Goal: Task Accomplishment & Management: Manage account settings

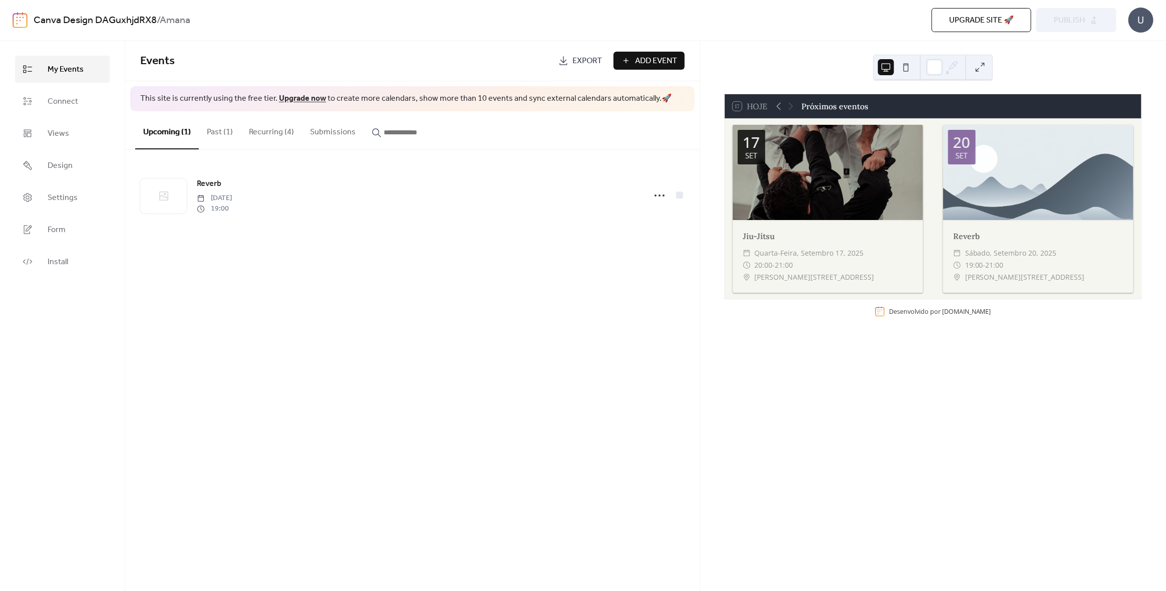
click at [262, 132] on button "Recurring (4)" at bounding box center [271, 129] width 61 height 37
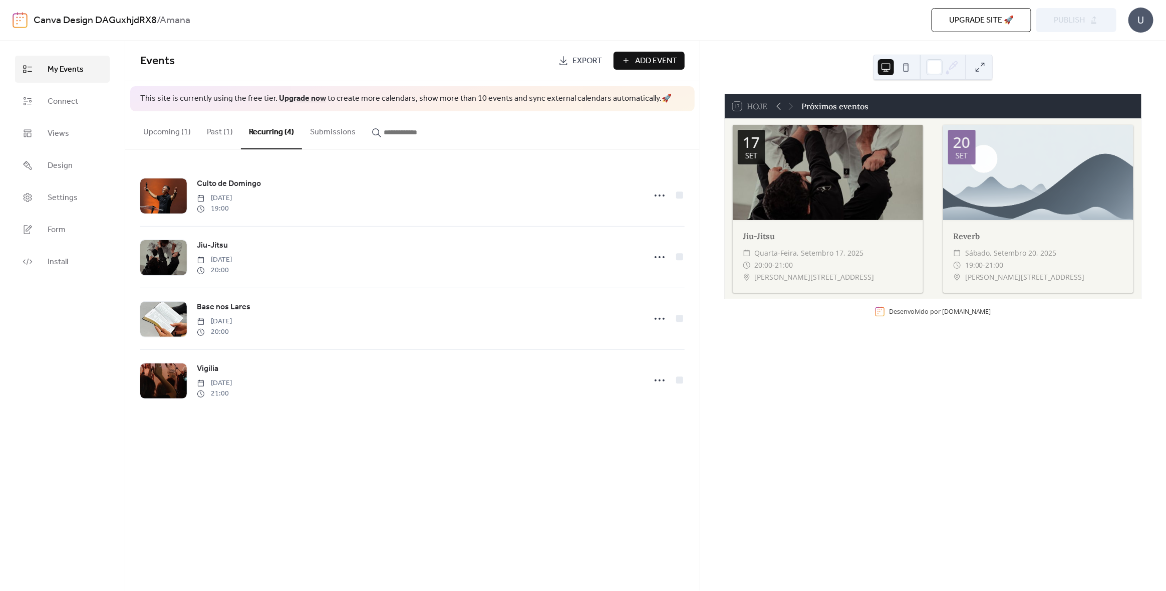
click at [218, 133] on button "Past (1)" at bounding box center [220, 129] width 42 height 37
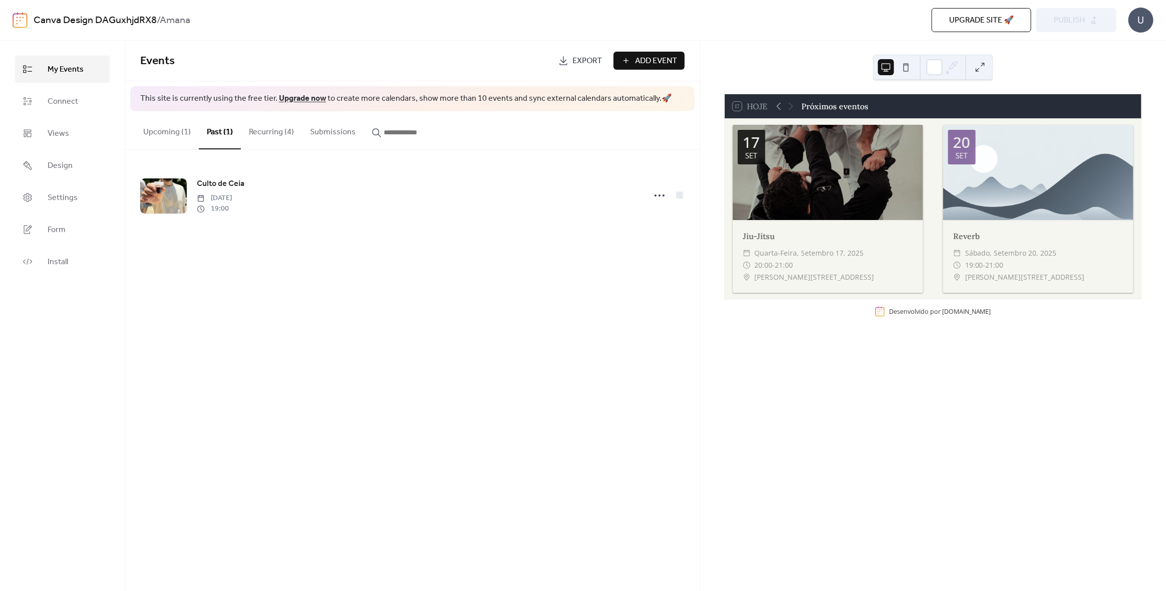
click at [268, 132] on button "Recurring (4)" at bounding box center [271, 129] width 61 height 37
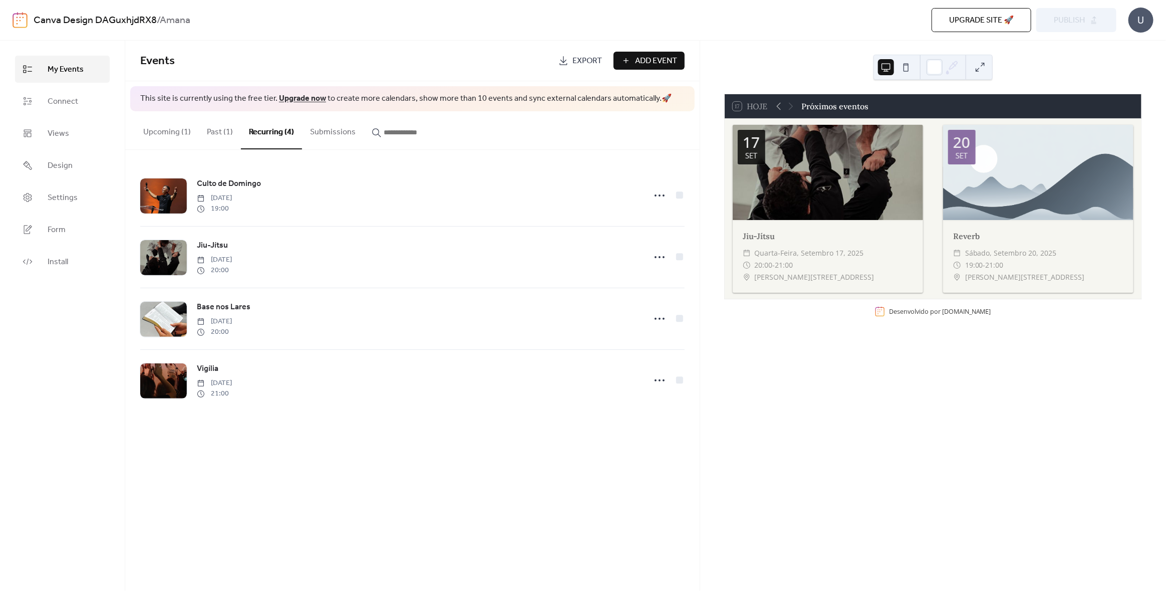
click at [637, 62] on span "Add Event" at bounding box center [656, 61] width 42 height 12
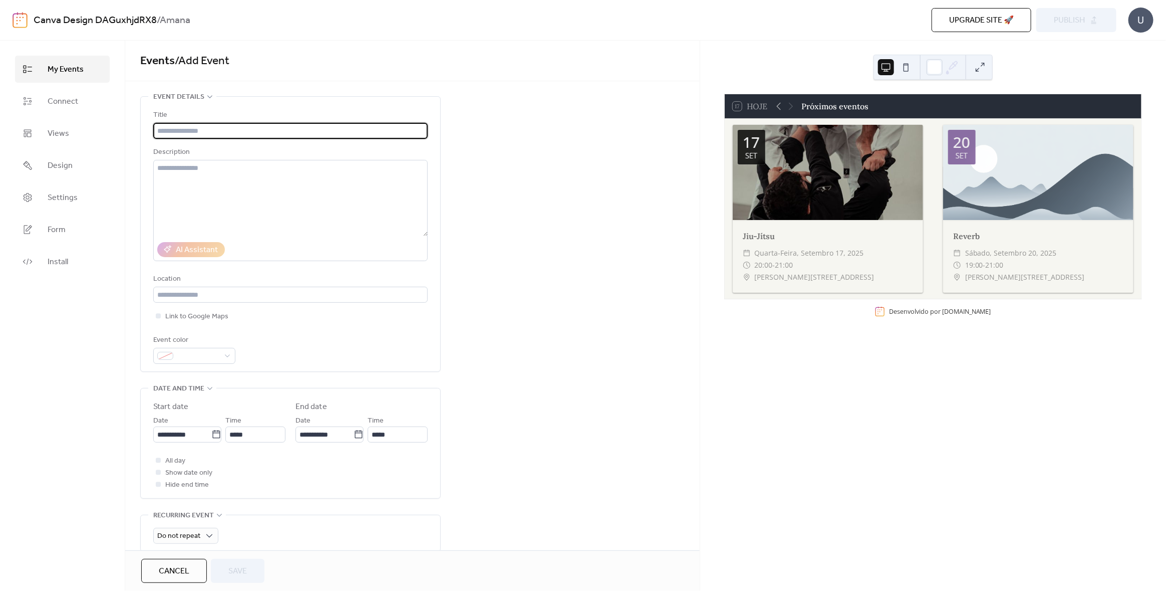
click at [226, 134] on input "text" at bounding box center [290, 131] width 275 height 16
type input "*"
type input "**********"
click at [542, 358] on div "**********" at bounding box center [412, 419] width 575 height 646
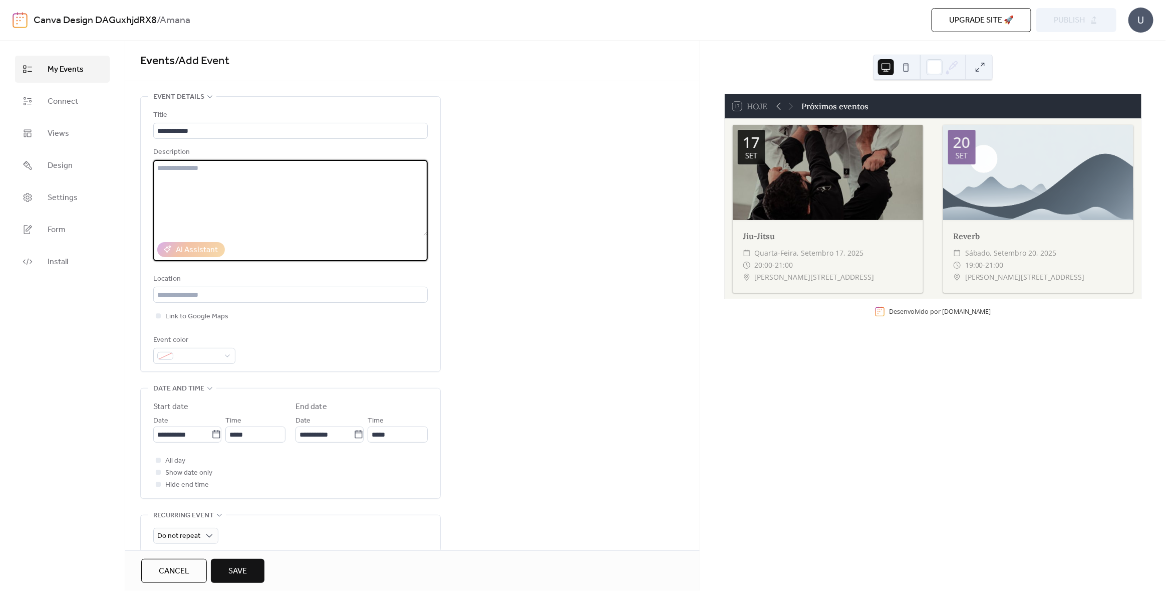
click at [262, 199] on textarea at bounding box center [290, 198] width 275 height 76
click at [777, 107] on icon at bounding box center [779, 106] width 12 height 12
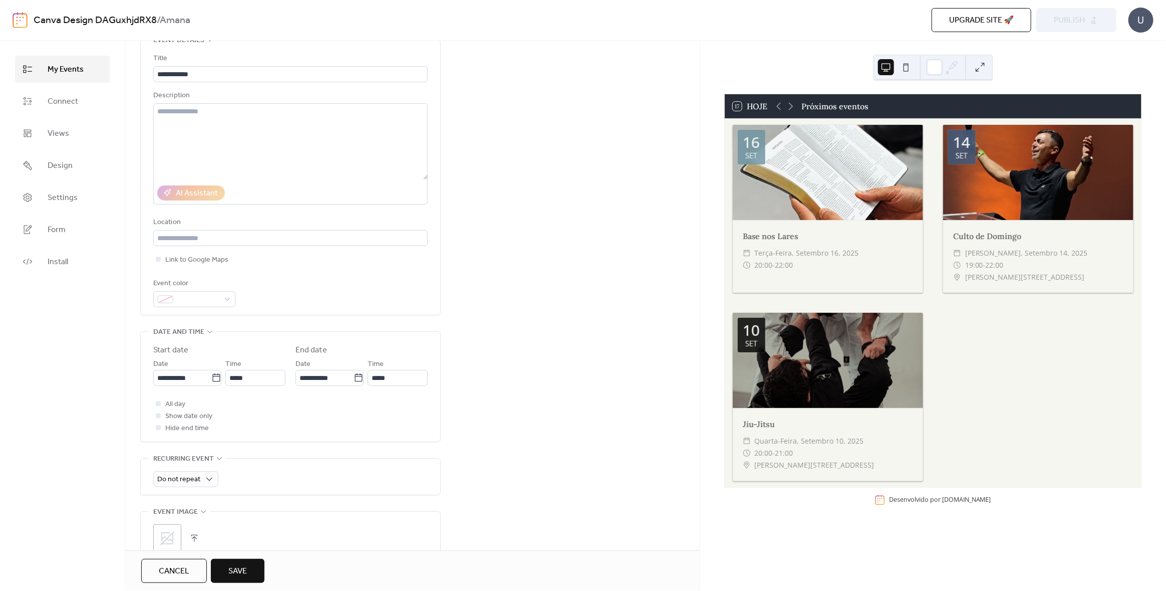
scroll to position [100, 0]
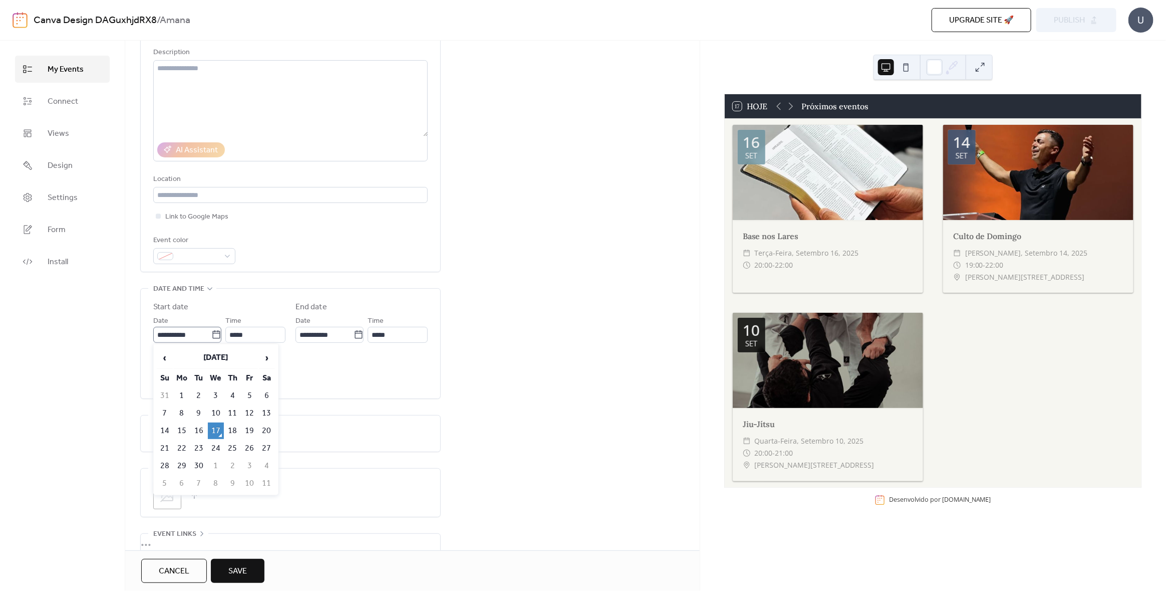
click at [212, 331] on icon at bounding box center [216, 335] width 10 height 10
click at [211, 331] on input "**********" at bounding box center [182, 335] width 58 height 16
click at [271, 358] on span "›" at bounding box center [266, 358] width 15 height 20
click at [162, 409] on td "5" at bounding box center [165, 413] width 16 height 17
type input "**********"
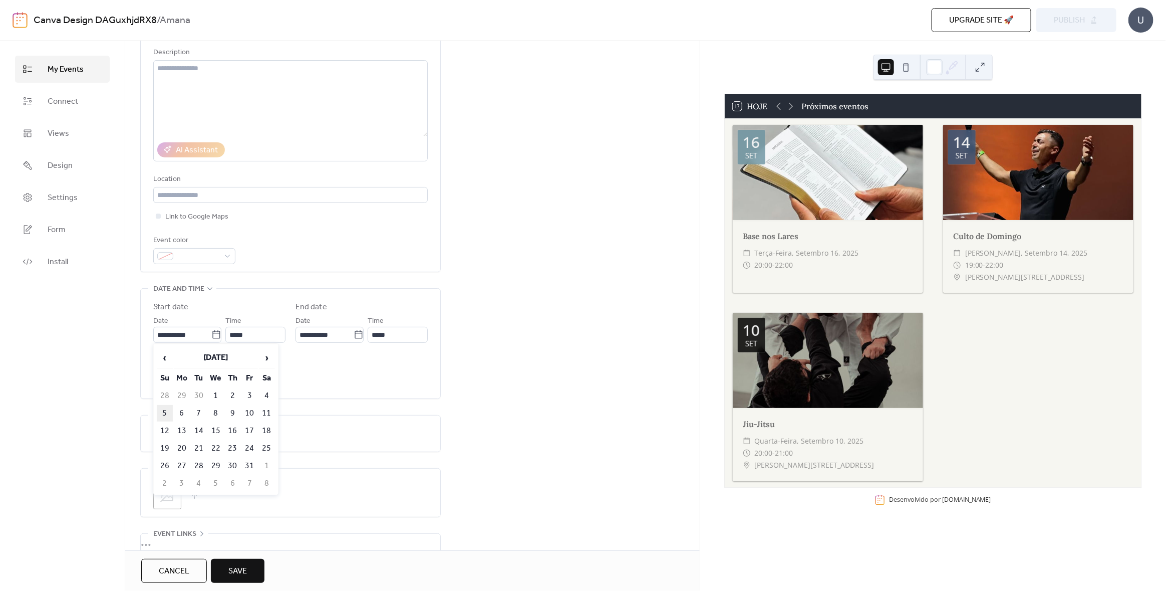
type input "**********"
click at [259, 333] on input "*****" at bounding box center [255, 335] width 60 height 16
drag, startPoint x: 259, startPoint y: 333, endPoint x: 234, endPoint y: 330, distance: 25.2
click at [234, 330] on input "*****" at bounding box center [255, 335] width 60 height 16
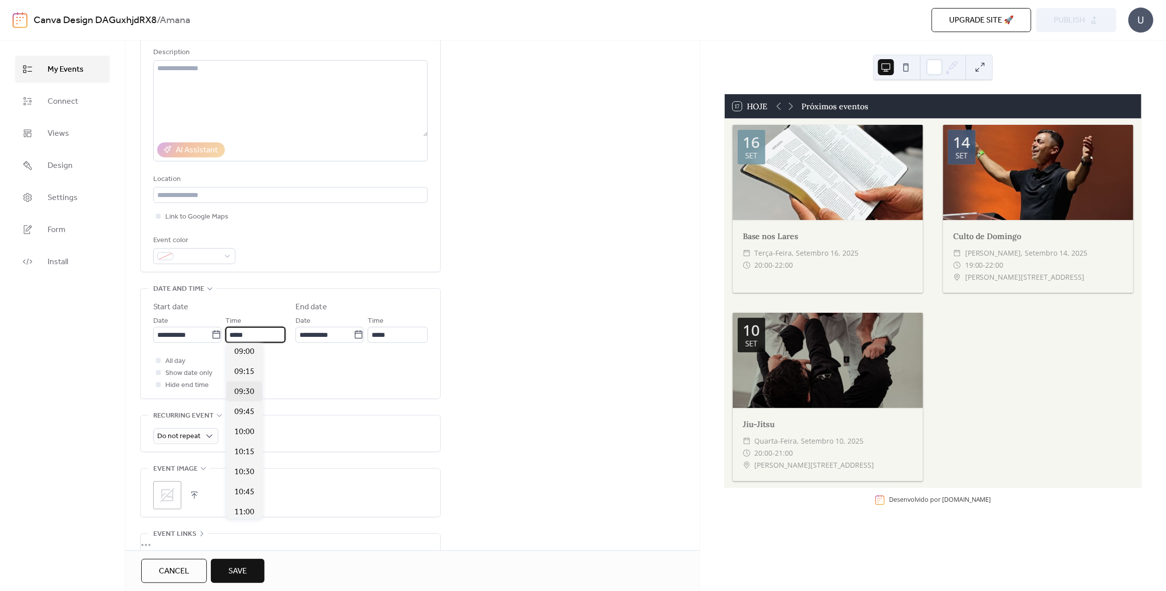
scroll to position [710, 0]
click at [247, 443] on span "10:00" at bounding box center [244, 445] width 20 height 12
type input "*****"
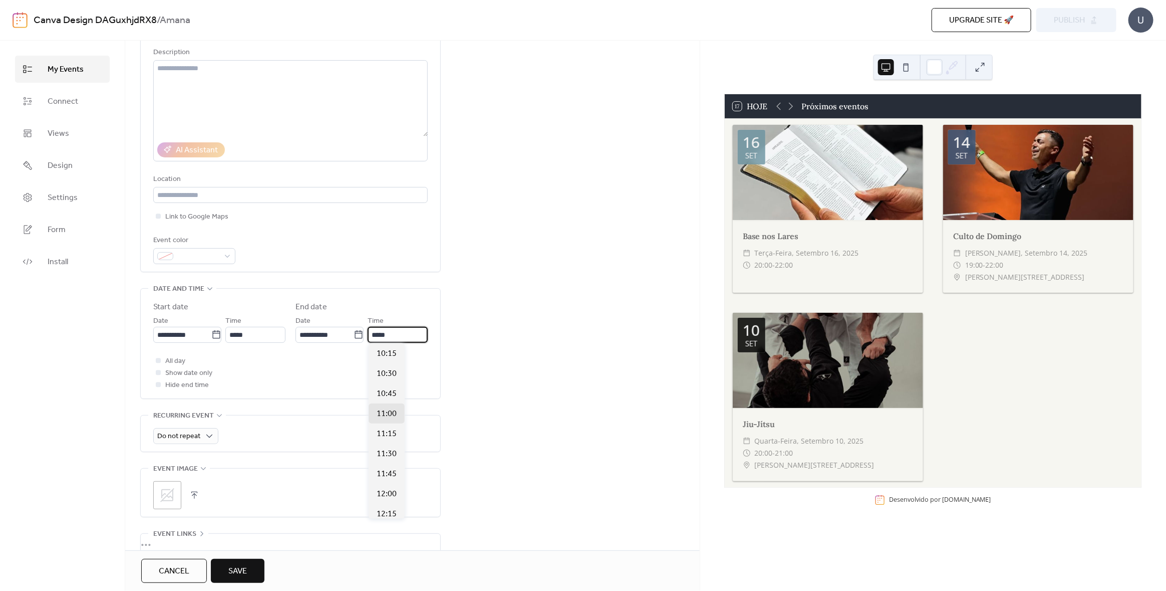
click at [383, 332] on input "*****" at bounding box center [398, 335] width 60 height 16
click at [388, 445] on span "12:00" at bounding box center [387, 444] width 20 height 12
type input "*****"
click at [511, 387] on div "**********" at bounding box center [412, 319] width 575 height 646
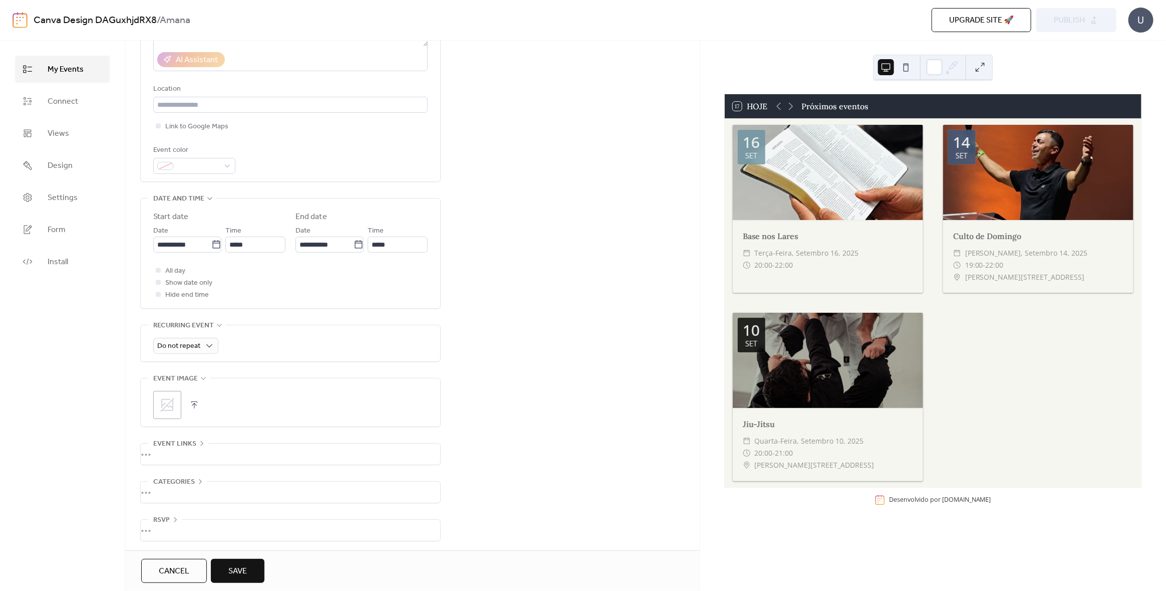
scroll to position [190, 0]
click at [173, 408] on icon at bounding box center [167, 404] width 16 height 16
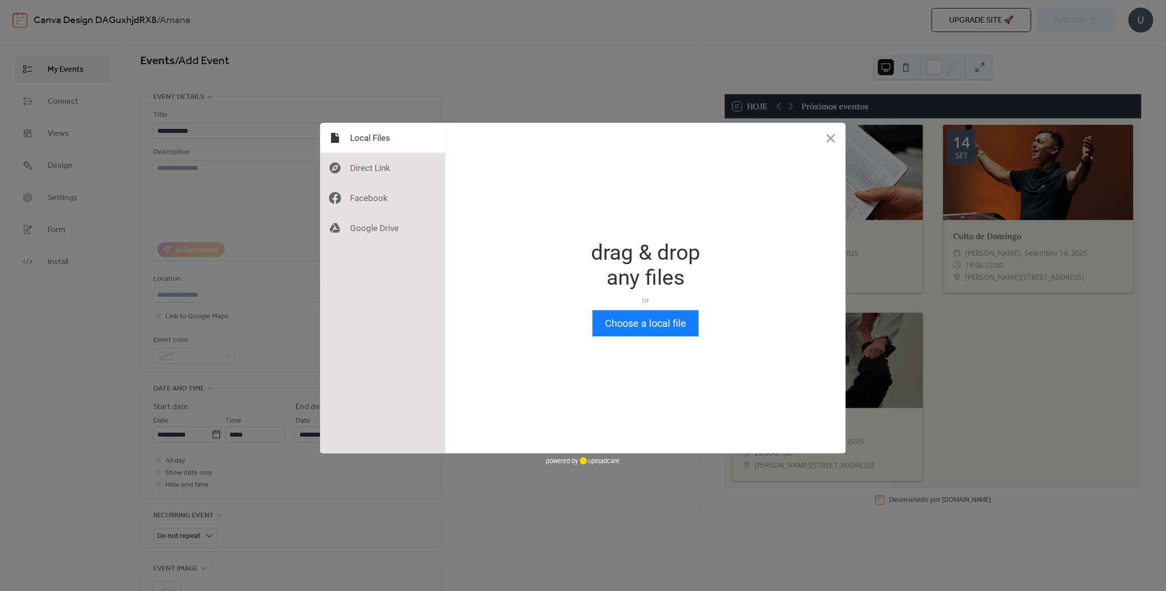
scroll to position [0, 0]
click at [605, 323] on button "Choose a local file" at bounding box center [646, 323] width 106 height 26
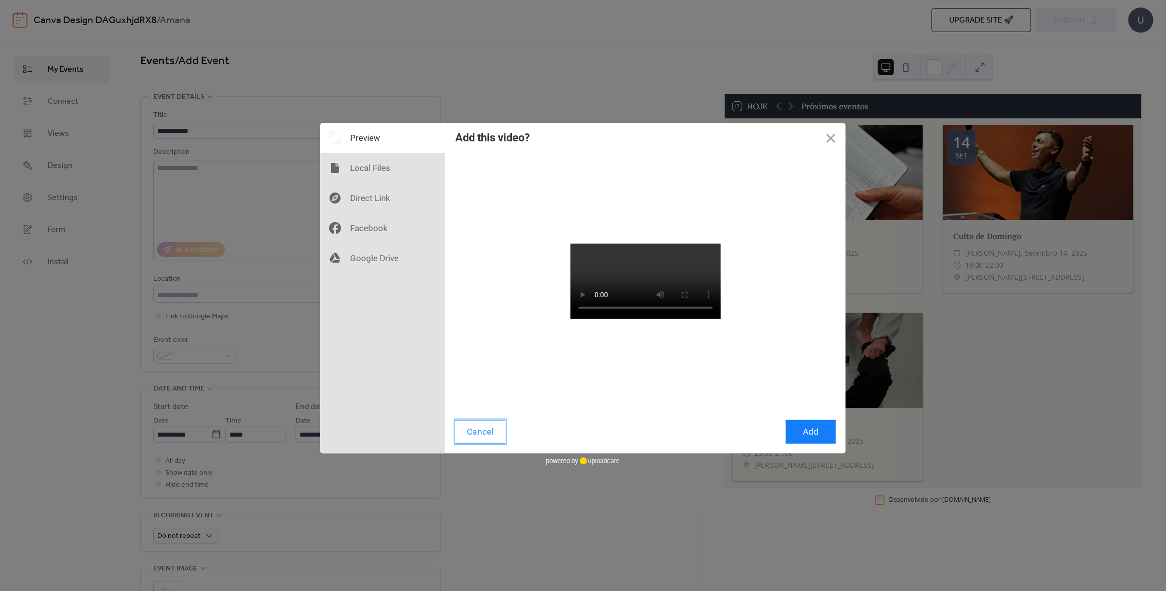
drag, startPoint x: 482, startPoint y: 432, endPoint x: 479, endPoint y: 451, distance: 19.4
click at [482, 433] on button "Cancel" at bounding box center [480, 432] width 50 height 24
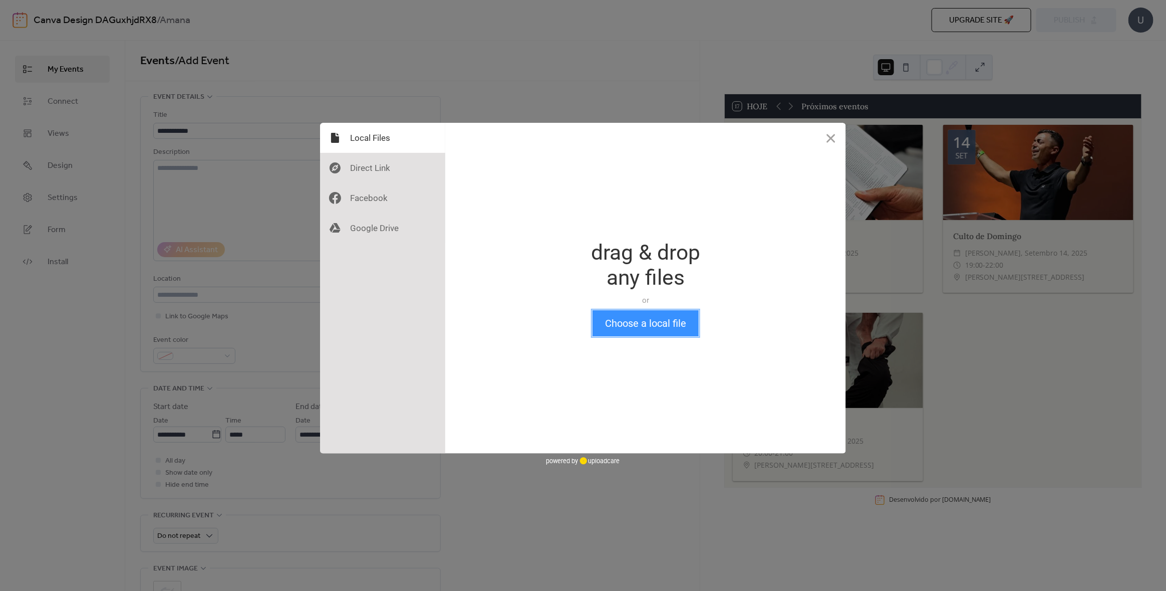
click at [661, 324] on button "Choose a local file" at bounding box center [646, 323] width 106 height 26
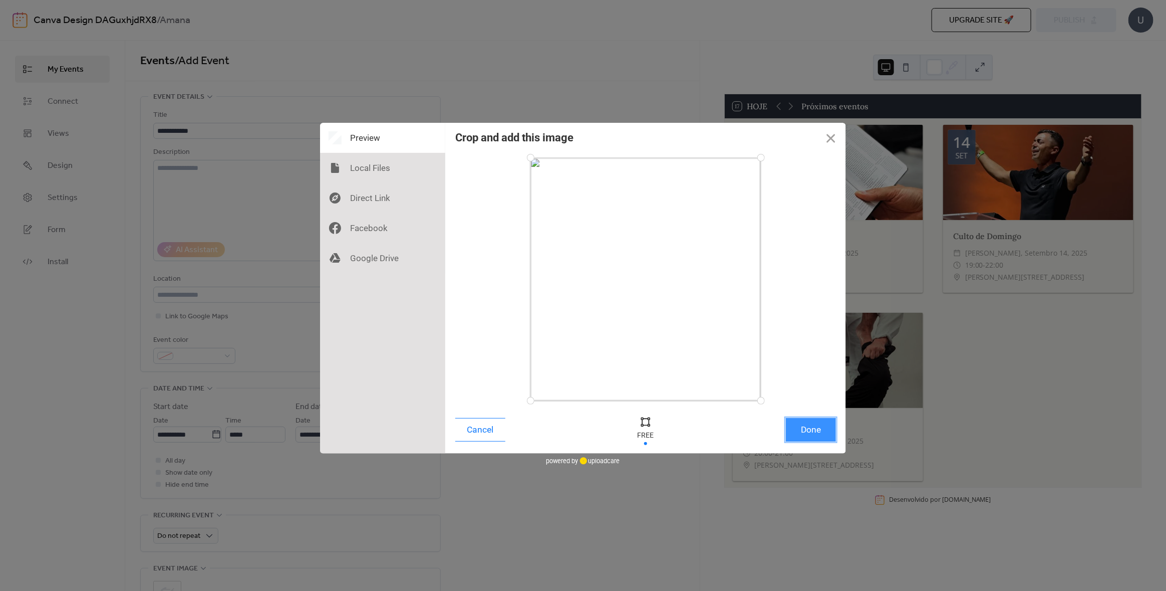
click at [824, 429] on button "Done" at bounding box center [811, 430] width 50 height 24
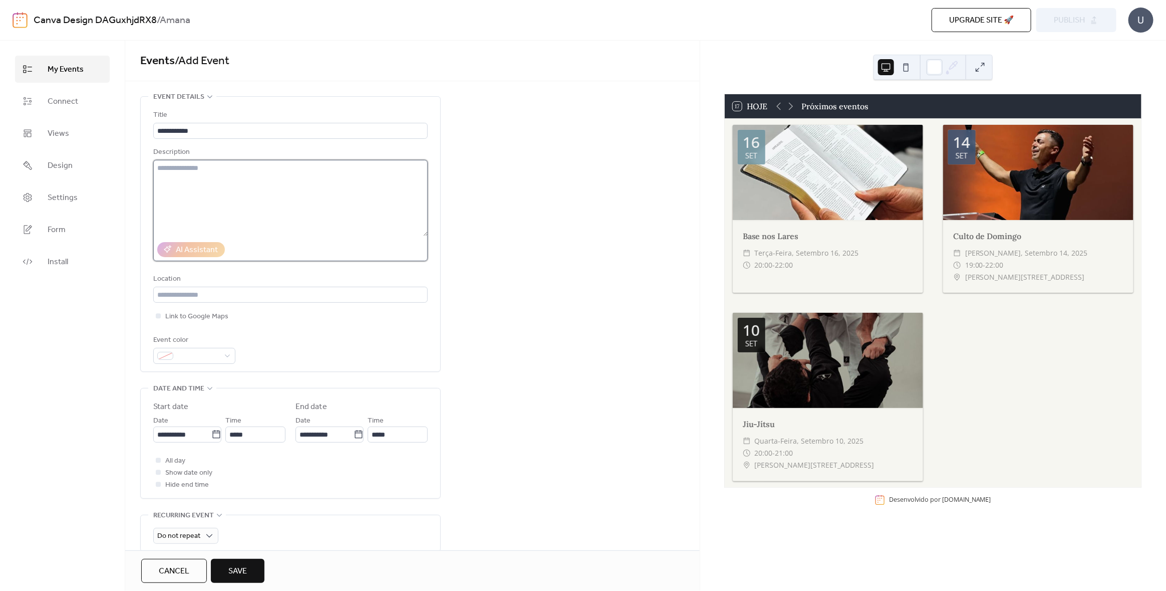
click at [264, 181] on textarea at bounding box center [290, 198] width 275 height 76
type textarea "*"
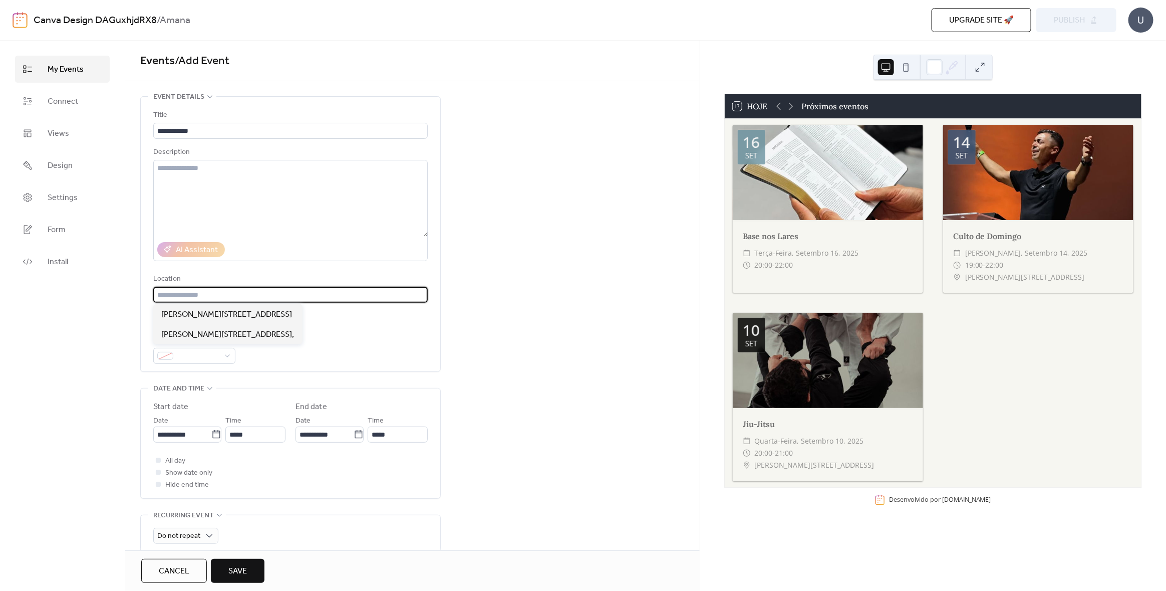
click at [206, 290] on input "text" at bounding box center [290, 295] width 275 height 16
click at [234, 310] on span "[PERSON_NAME][STREET_ADDRESS]" at bounding box center [226, 315] width 131 height 12
type input "**********"
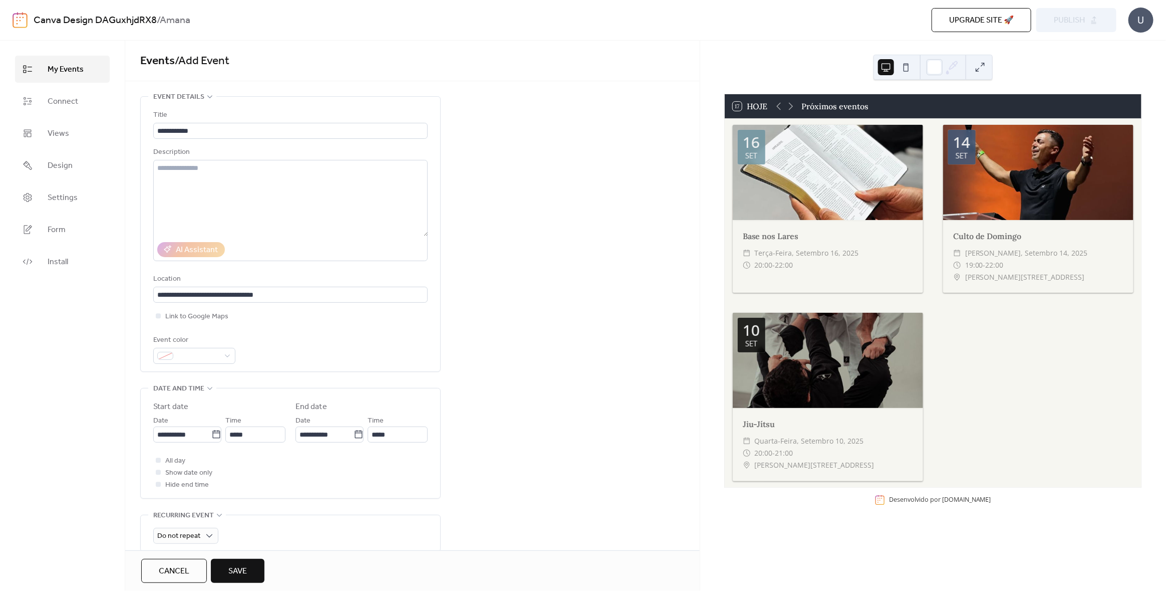
click at [499, 327] on div "**********" at bounding box center [412, 419] width 575 height 646
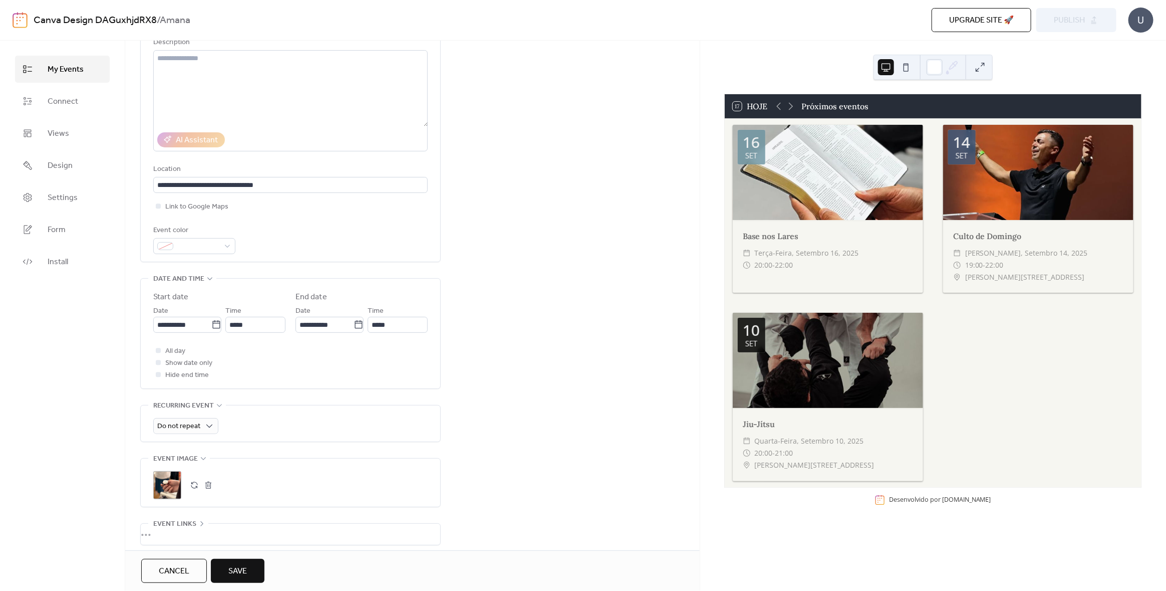
scroll to position [190, 0]
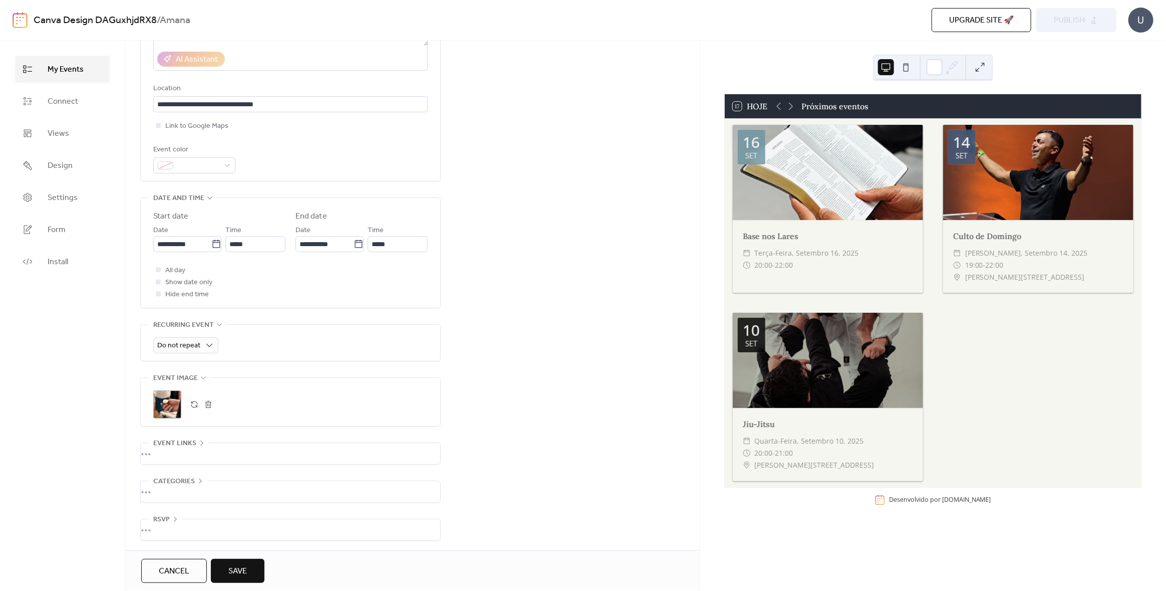
click at [244, 562] on button "Save" at bounding box center [238, 571] width 54 height 24
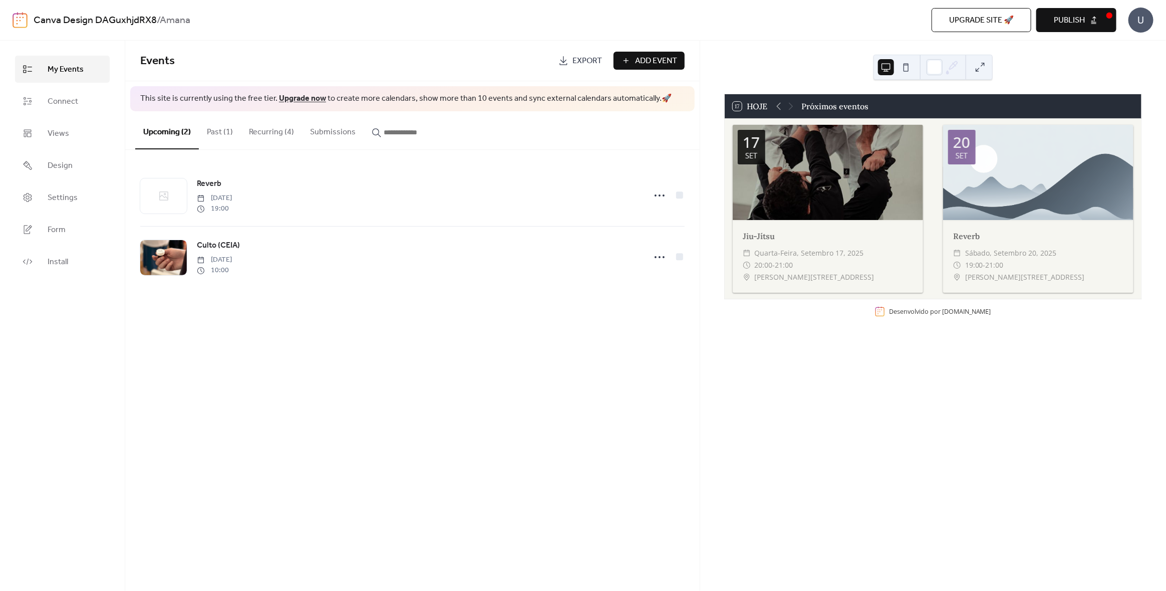
click at [654, 56] on span "Add Event" at bounding box center [656, 61] width 42 height 12
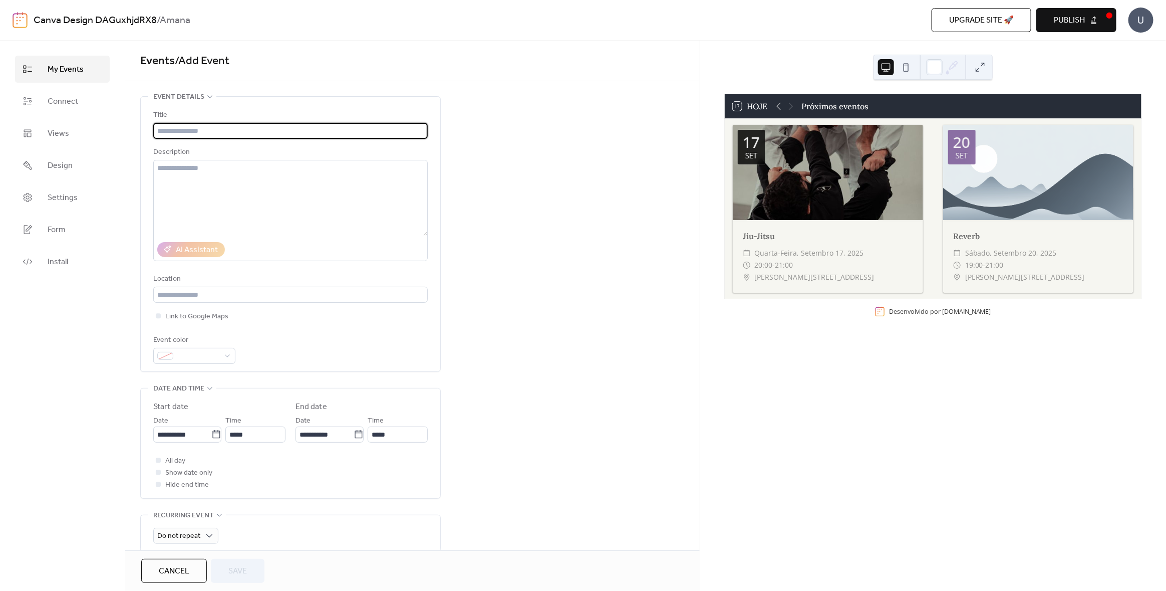
click at [201, 125] on input "text" at bounding box center [290, 131] width 275 height 16
type input "**********"
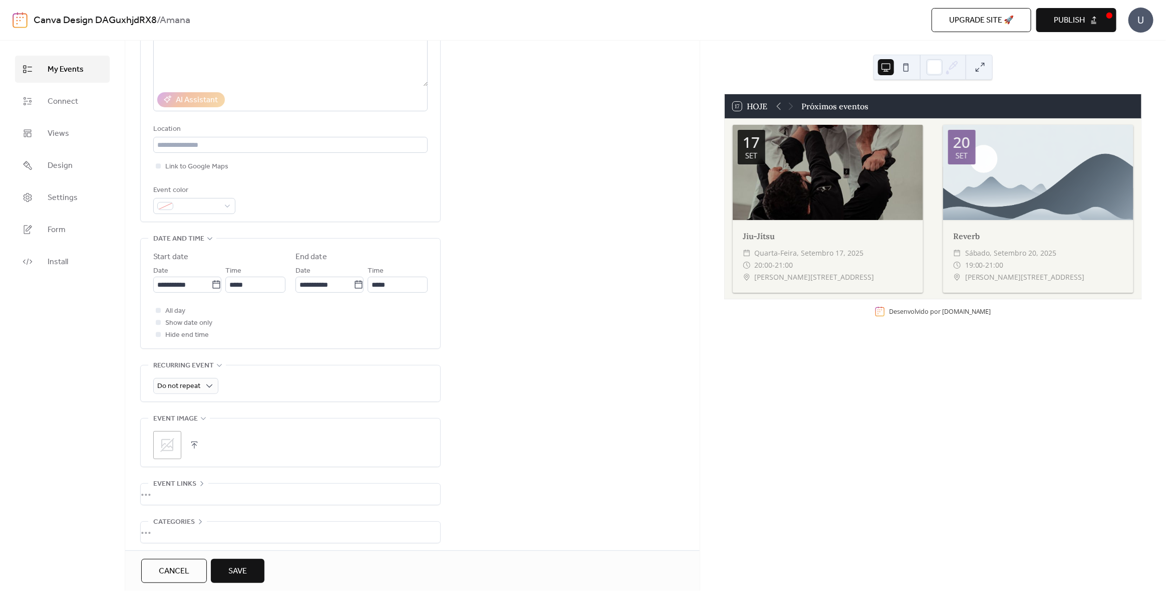
click at [169, 445] on icon at bounding box center [167, 445] width 16 height 16
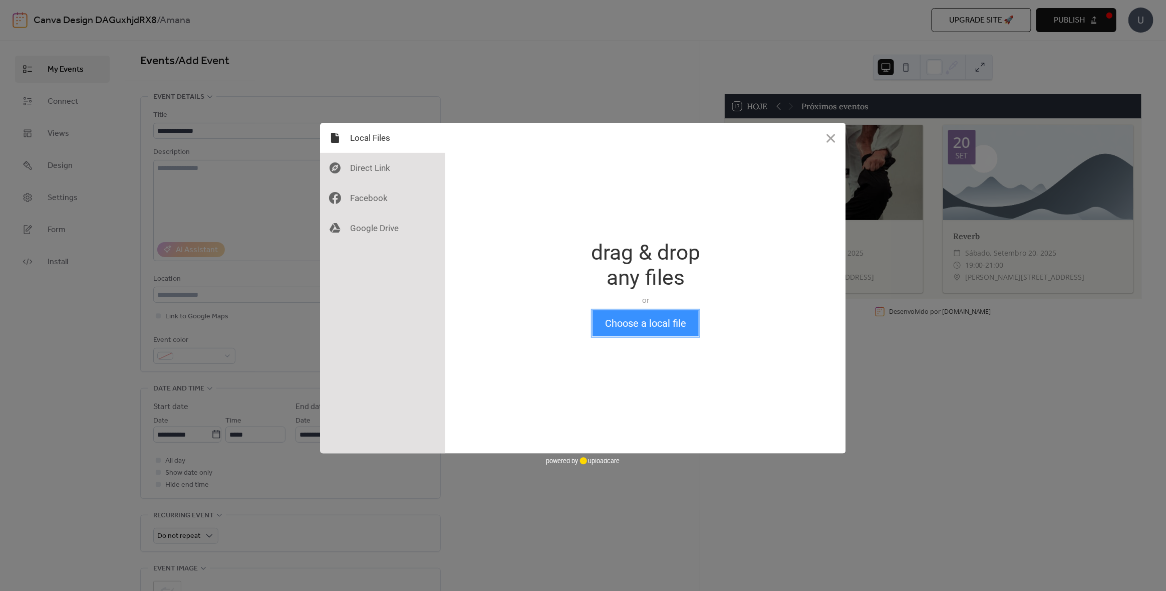
click at [672, 321] on button "Choose a local file" at bounding box center [646, 323] width 106 height 26
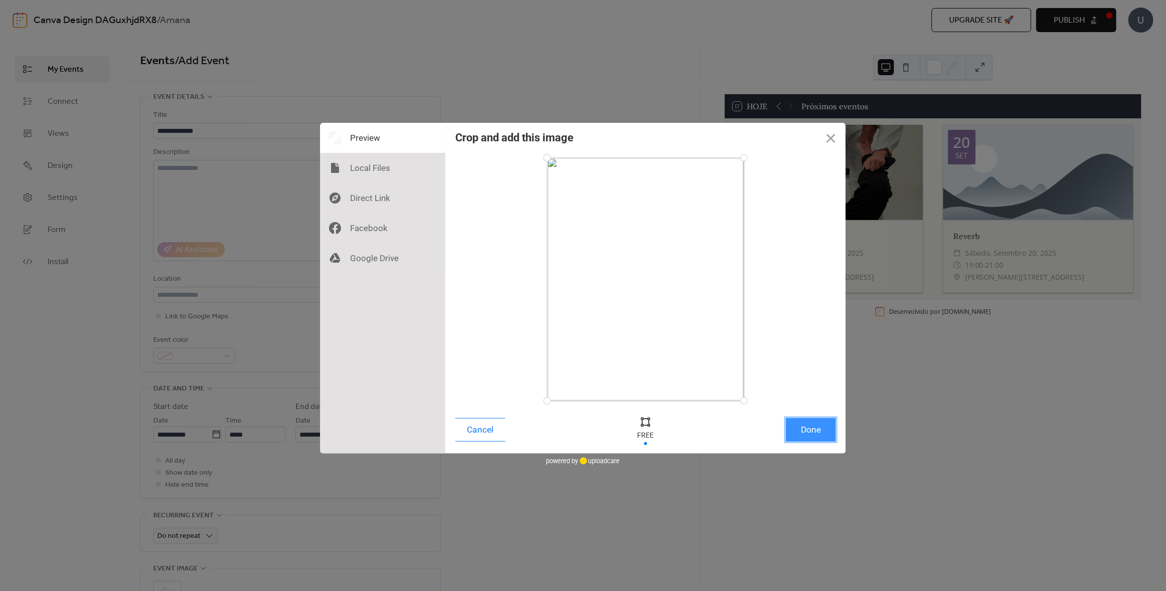
click at [806, 436] on button "Done" at bounding box center [811, 430] width 50 height 24
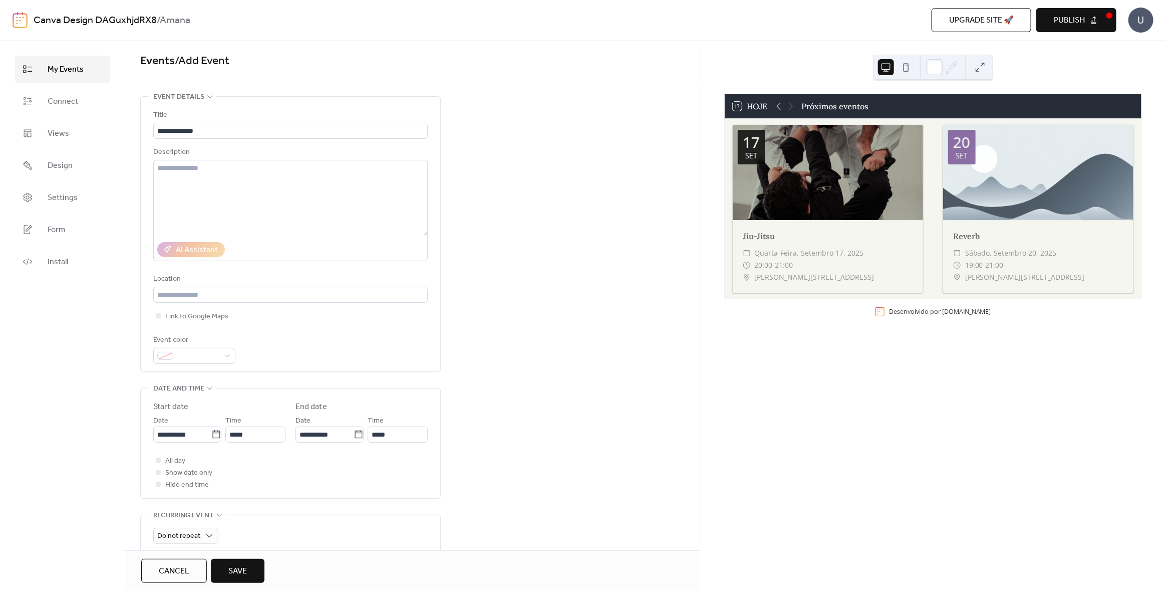
scroll to position [100, 0]
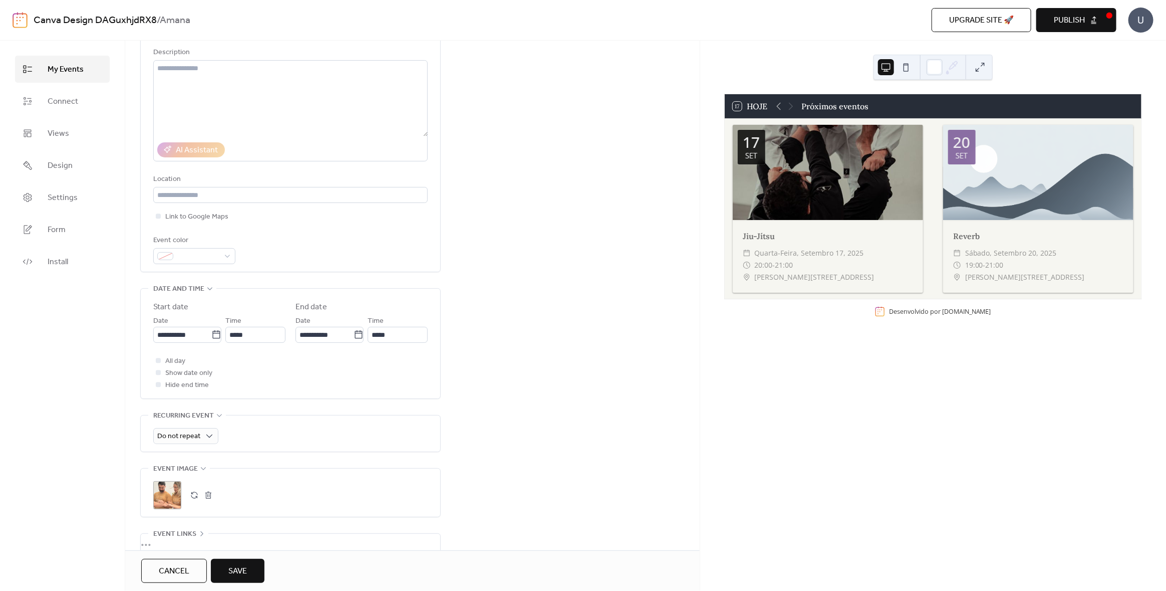
click at [253, 573] on button "Save" at bounding box center [238, 571] width 54 height 24
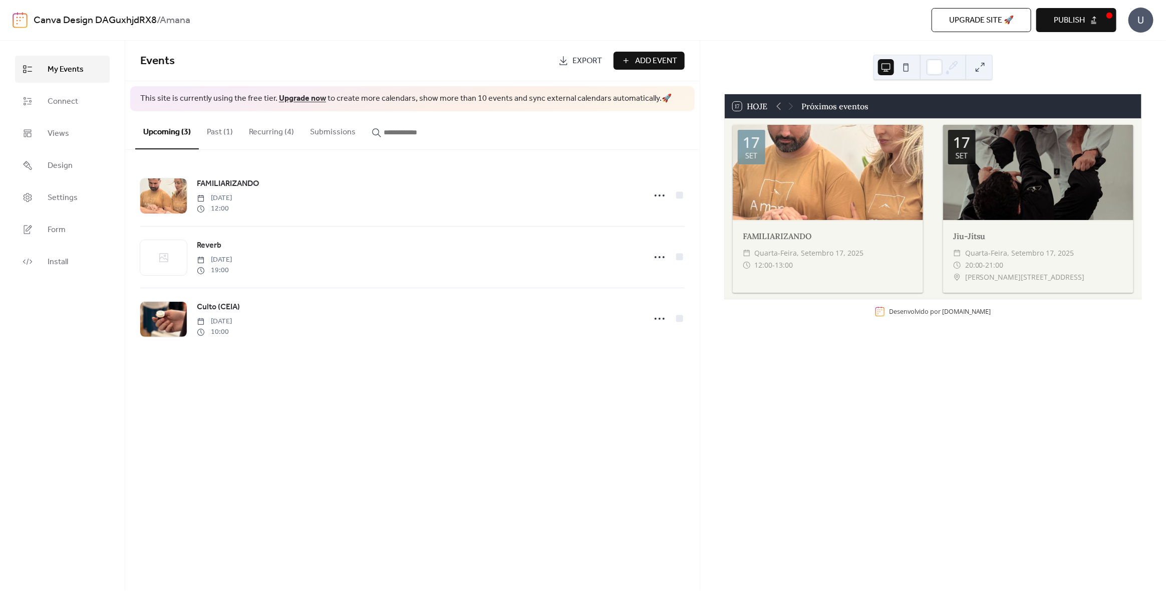
click at [1084, 17] on span "Publish" at bounding box center [1069, 21] width 31 height 12
click at [227, 136] on button "Past (1)" at bounding box center [220, 129] width 42 height 37
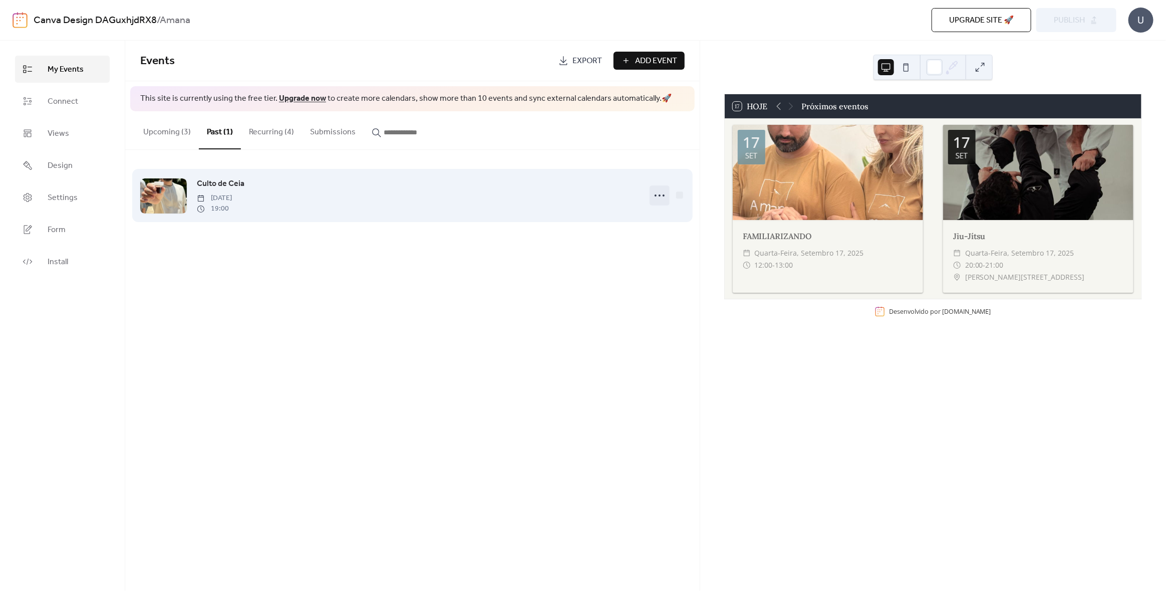
click at [663, 194] on icon at bounding box center [660, 195] width 16 height 16
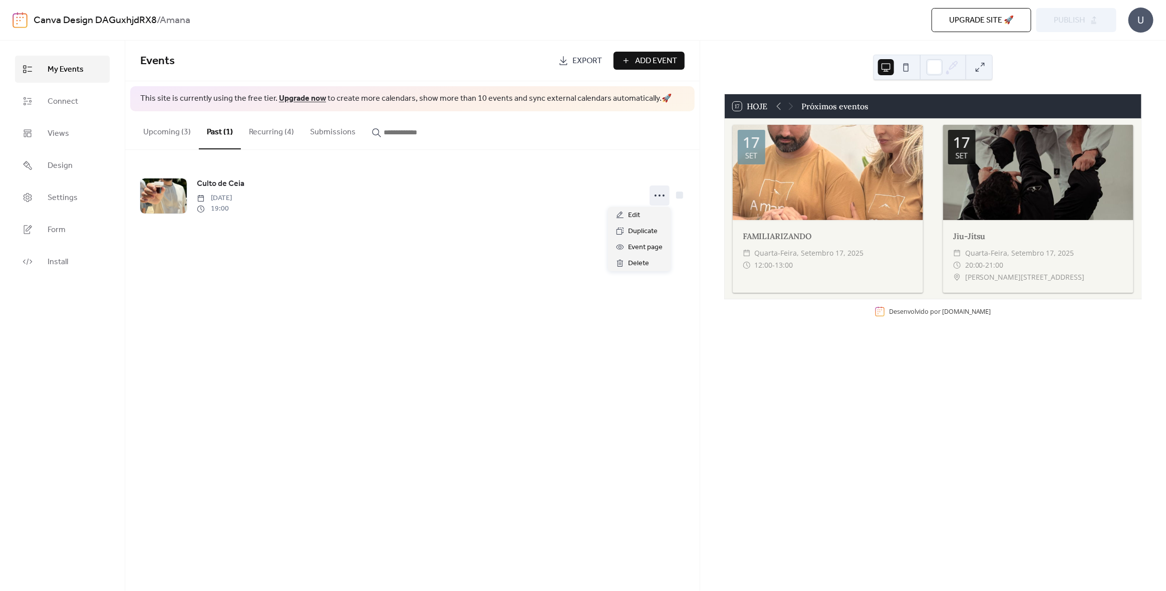
click at [527, 303] on div "Events Export Add Event This site is currently using the free tier. Upgrade now…" at bounding box center [412, 316] width 575 height 550
click at [179, 131] on button "Upcoming (3)" at bounding box center [167, 129] width 64 height 37
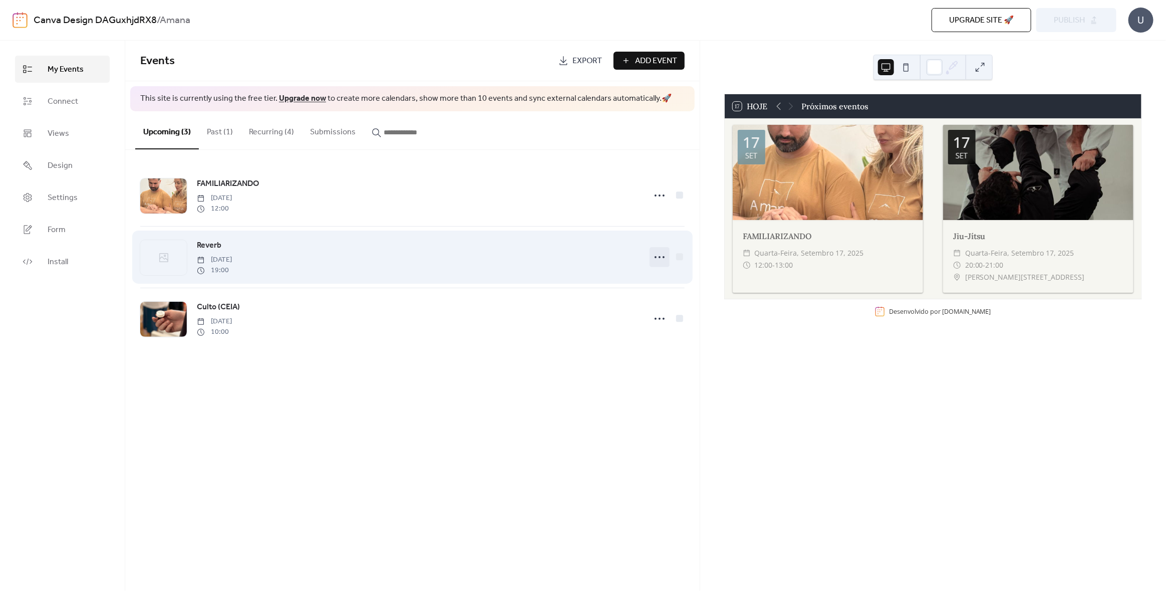
click at [659, 263] on icon at bounding box center [660, 257] width 16 height 16
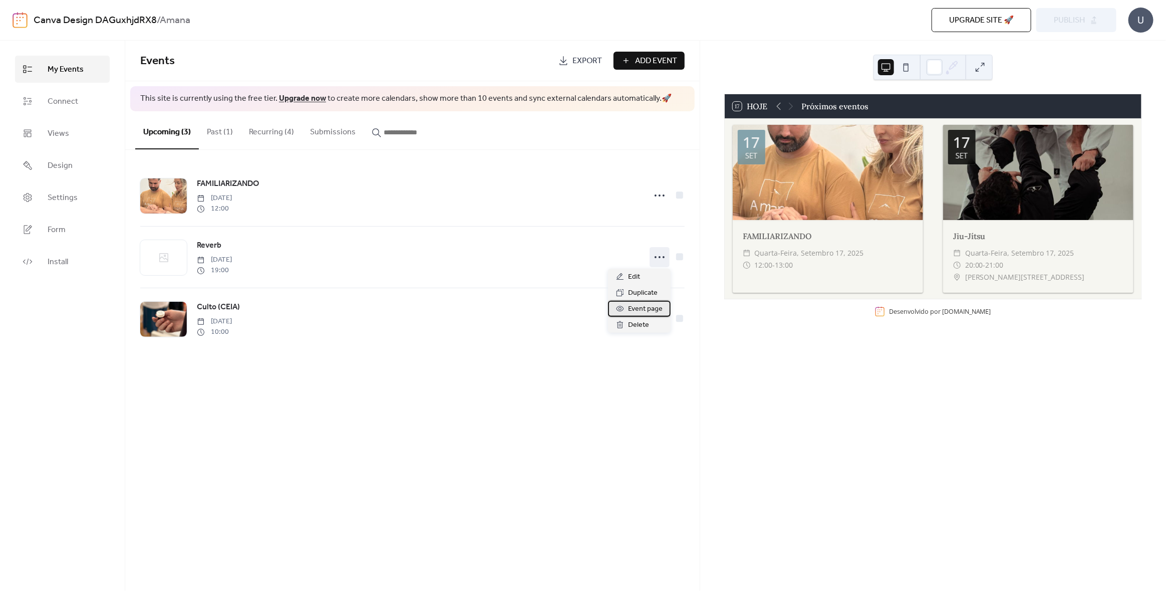
click at [643, 308] on span "Event page" at bounding box center [645, 309] width 35 height 12
click at [275, 135] on button "Recurring (4)" at bounding box center [271, 129] width 61 height 37
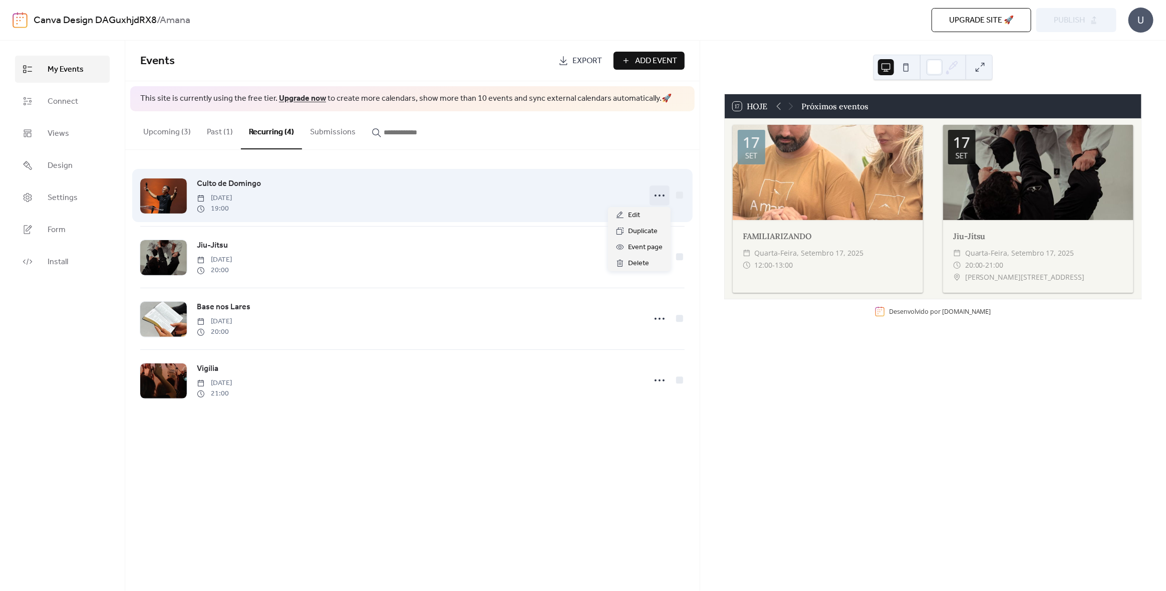
click at [662, 199] on icon at bounding box center [660, 195] width 16 height 16
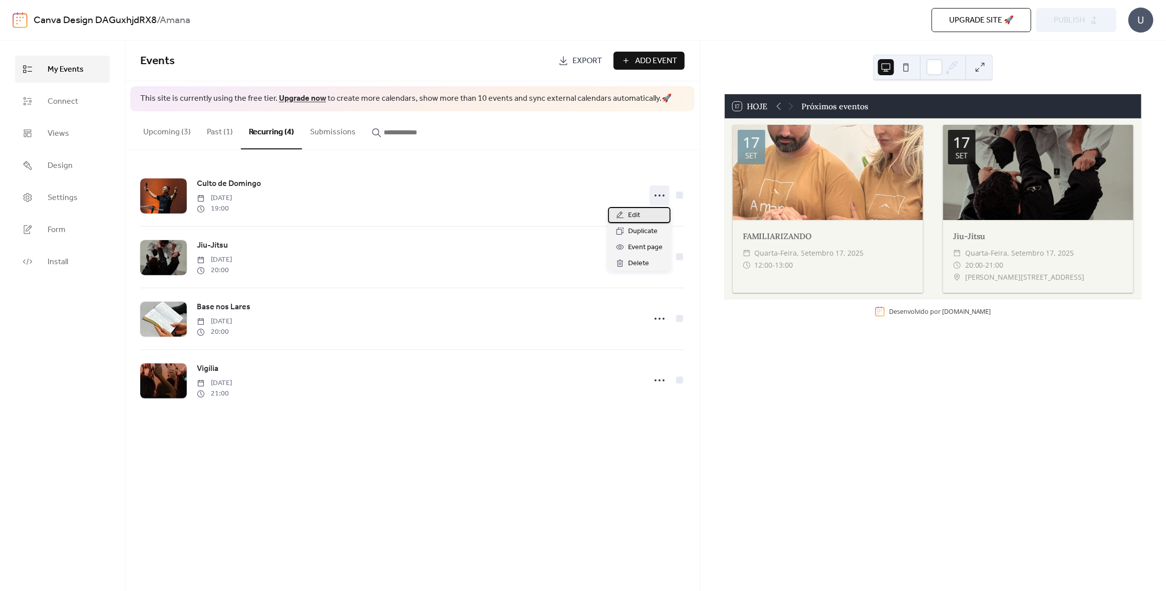
click at [618, 214] on icon at bounding box center [620, 215] width 8 height 8
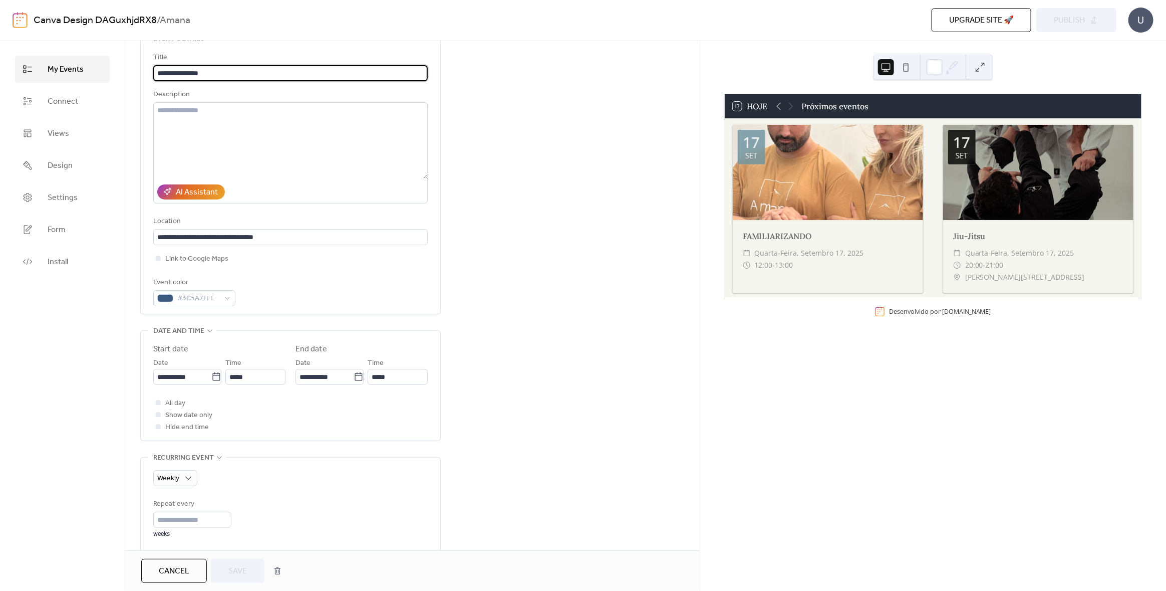
scroll to position [150, 0]
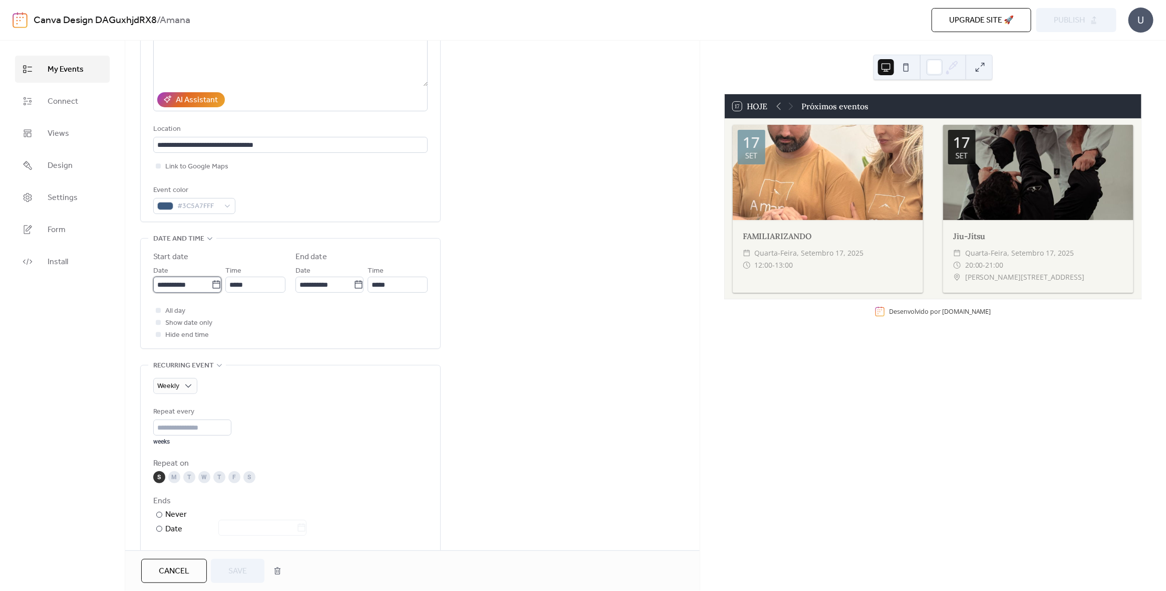
click at [179, 284] on input "**********" at bounding box center [182, 285] width 58 height 16
click at [267, 308] on span "›" at bounding box center [266, 308] width 15 height 20
click at [160, 308] on span "‹" at bounding box center [164, 308] width 15 height 20
click at [167, 396] on td "21" at bounding box center [165, 398] width 16 height 17
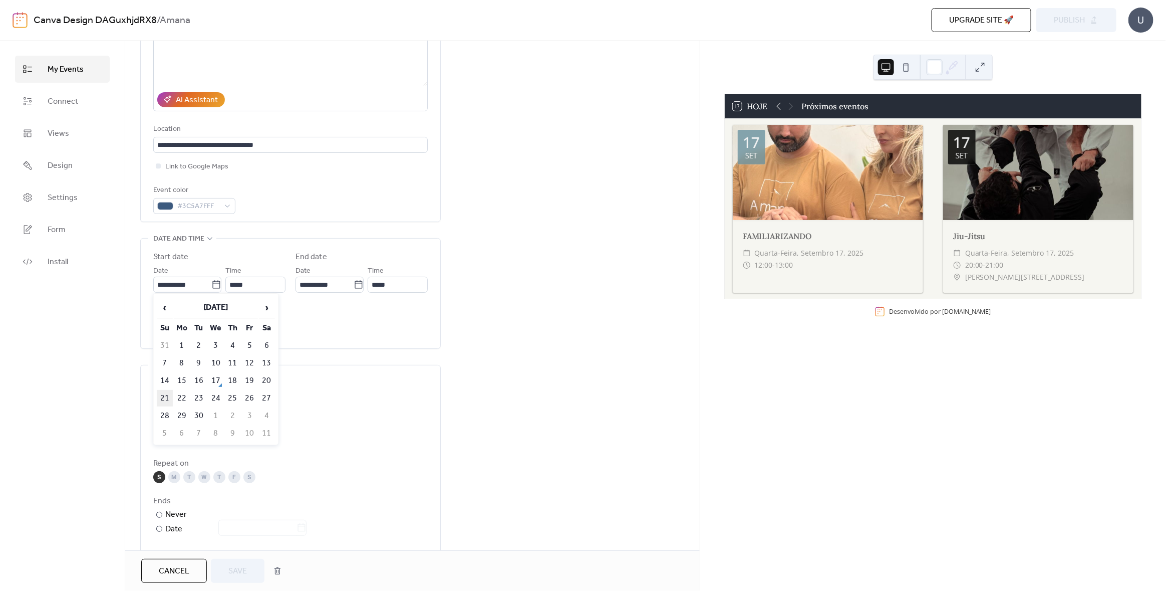
type input "**********"
click at [245, 570] on span "Save" at bounding box center [237, 571] width 19 height 12
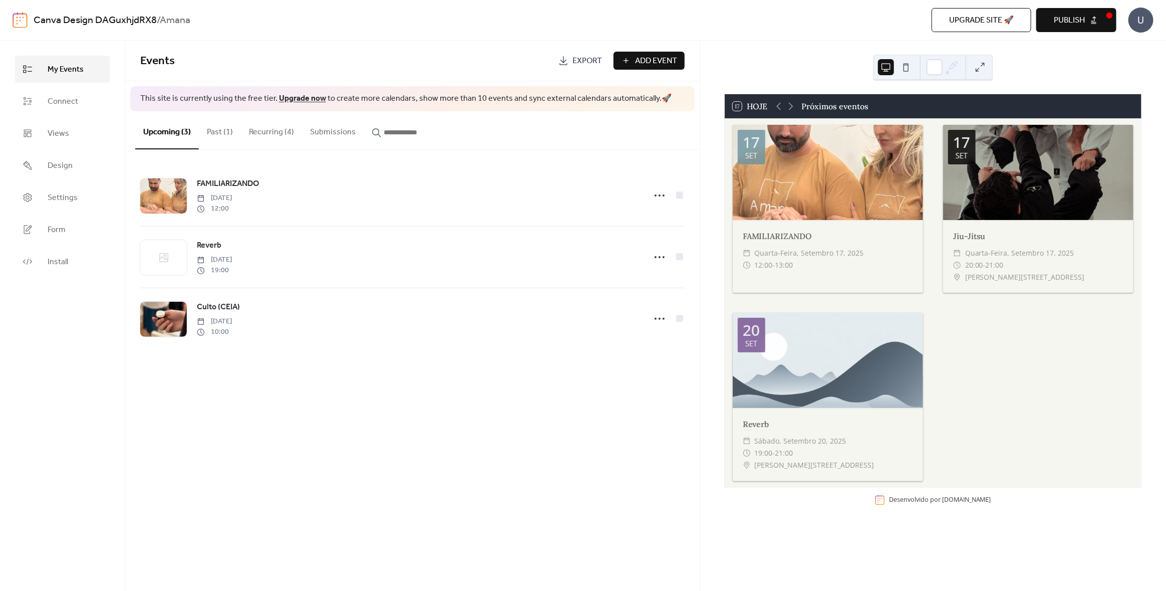
click at [284, 128] on button "Recurring (4)" at bounding box center [271, 129] width 61 height 37
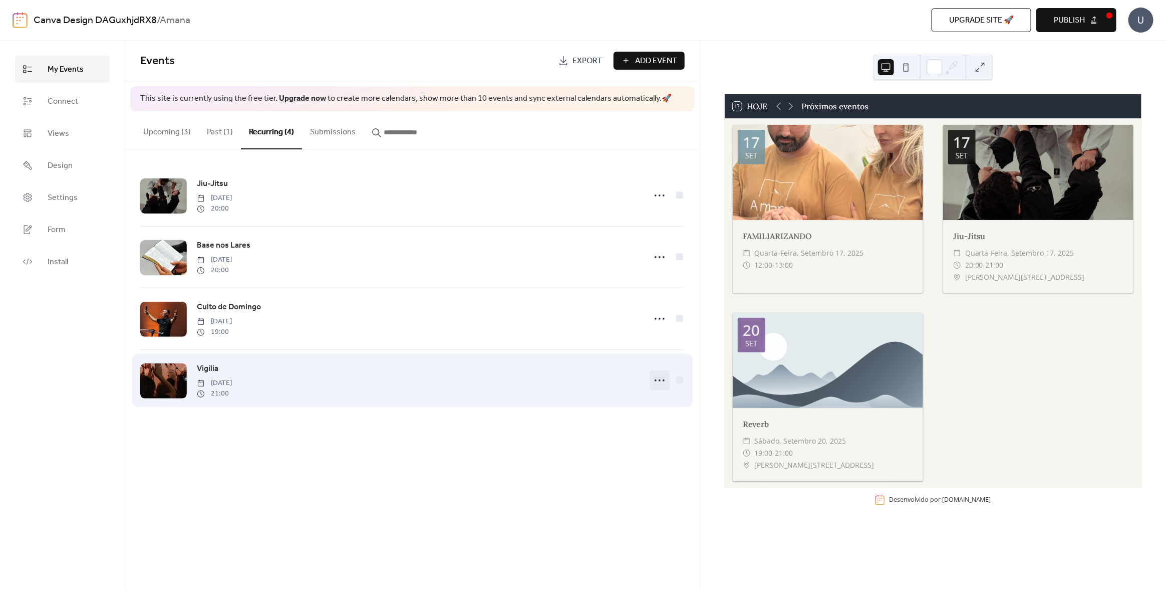
click at [663, 382] on icon at bounding box center [660, 380] width 16 height 16
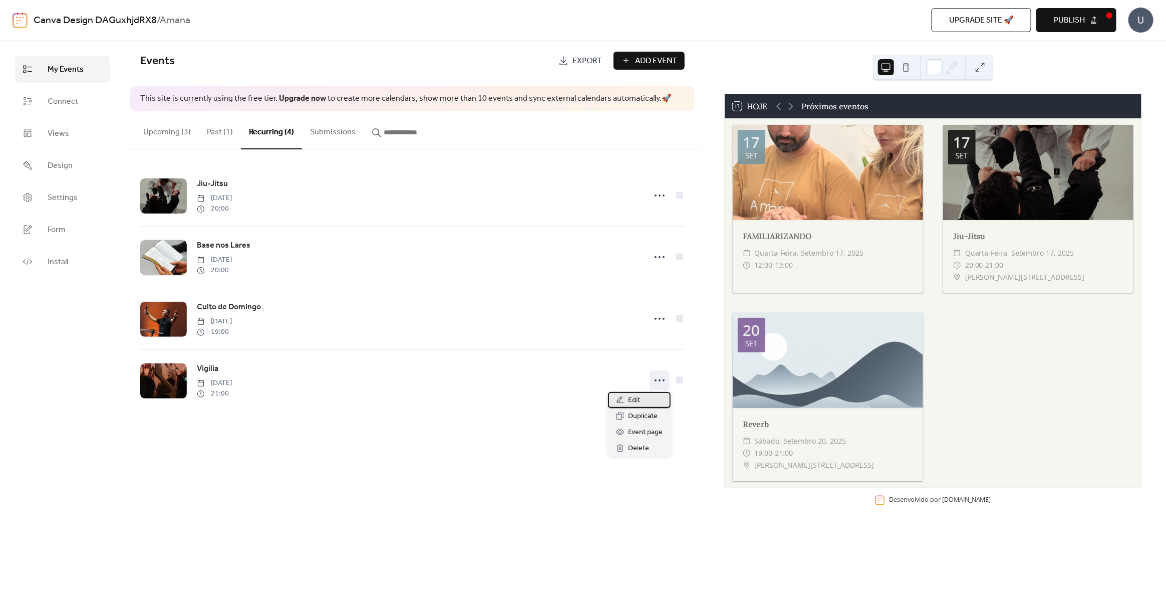
click at [639, 398] on span "Edit" at bounding box center [634, 400] width 12 height 12
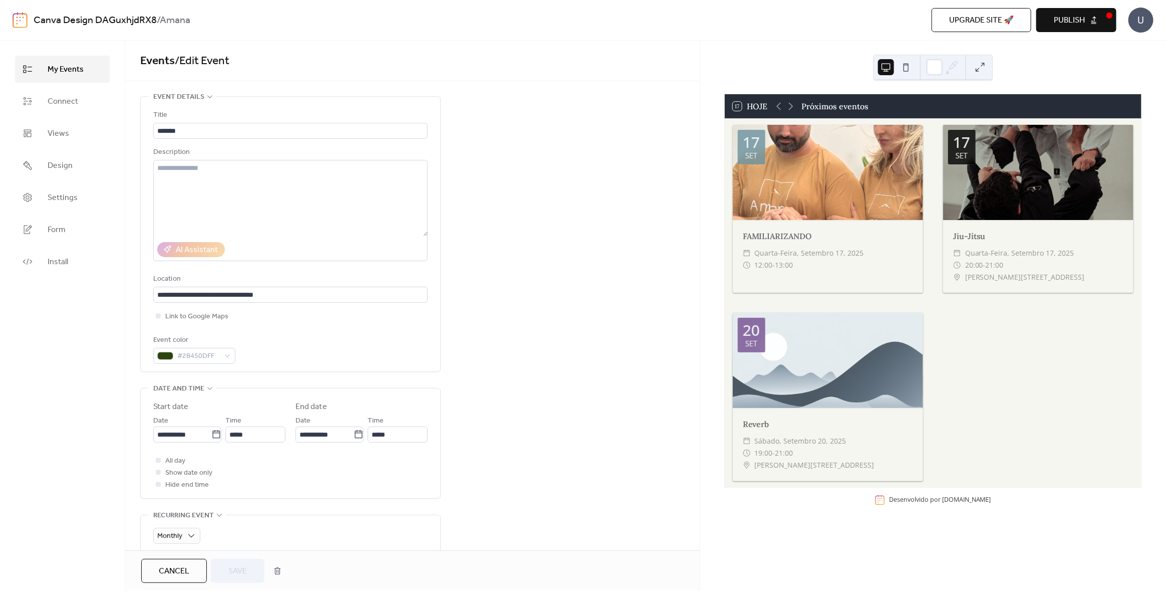
click at [74, 66] on span "My Events" at bounding box center [66, 70] width 36 height 12
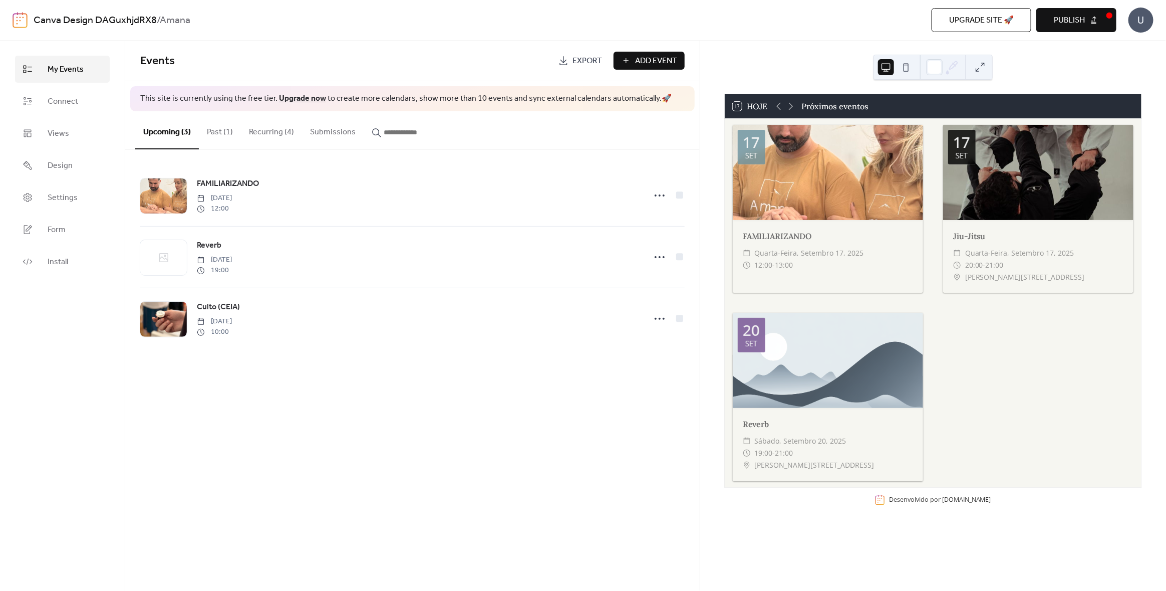
click at [1091, 16] on button "Publish" at bounding box center [1076, 20] width 80 height 24
click at [307, 97] on link "Upgrade now" at bounding box center [302, 99] width 47 height 16
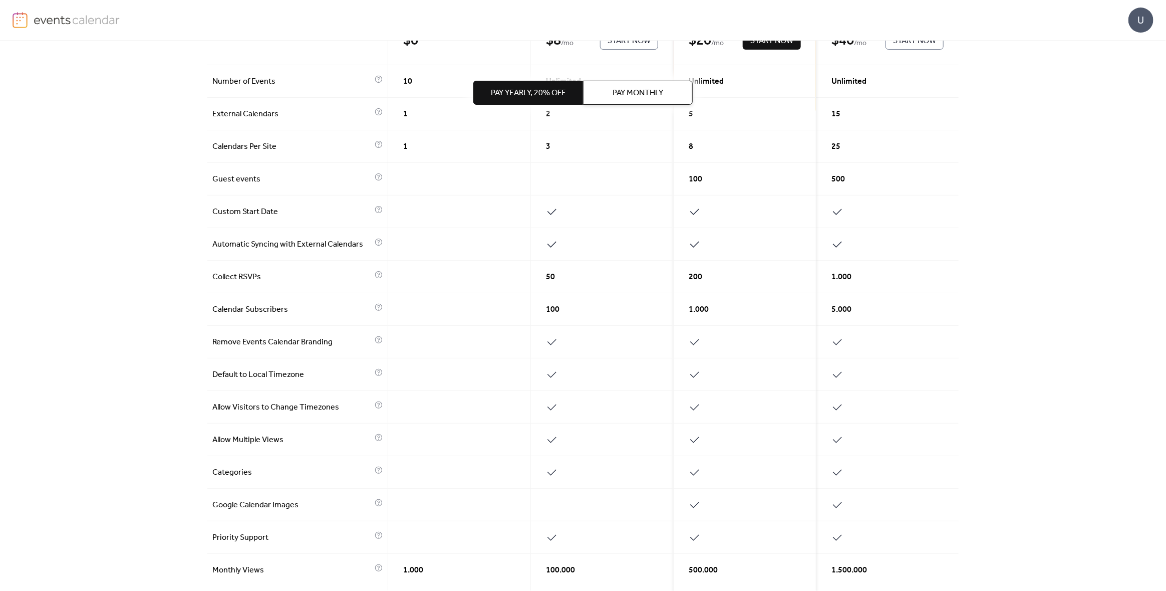
scroll to position [250, 0]
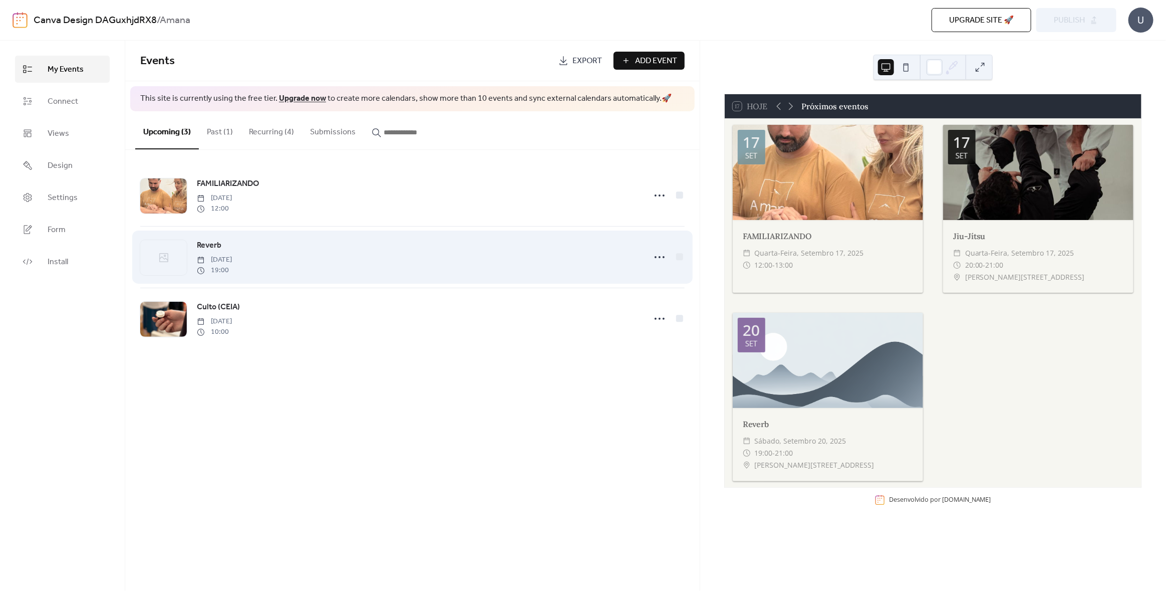
click at [335, 253] on div "Reverb [DATE] 19:00" at bounding box center [418, 257] width 442 height 36
click at [664, 257] on circle at bounding box center [664, 257] width 2 height 2
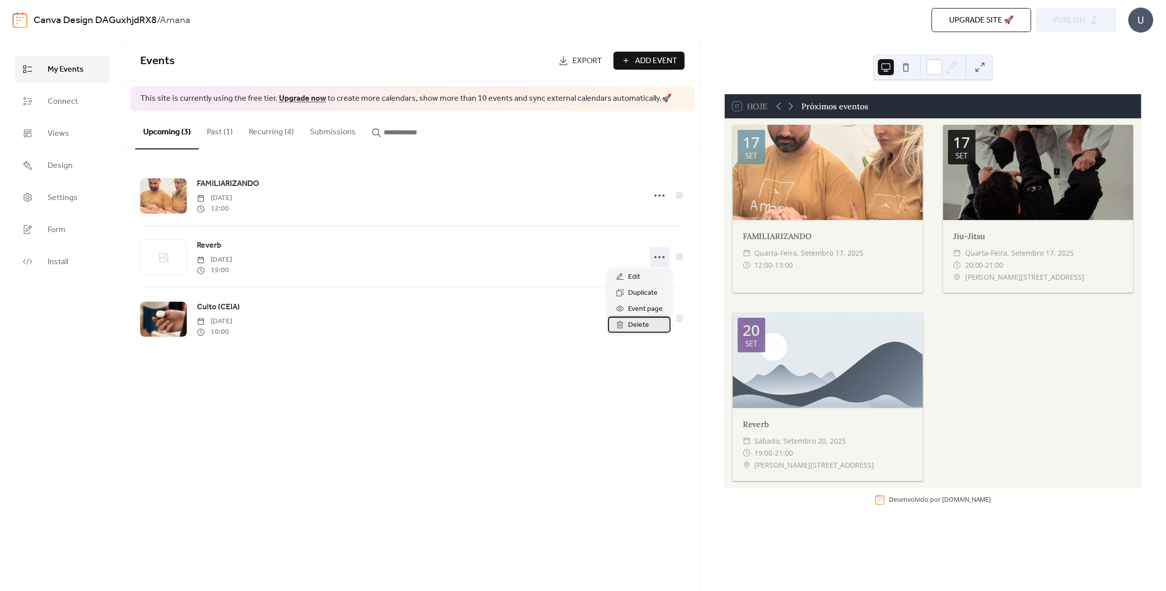
click at [638, 323] on span "Delete" at bounding box center [638, 325] width 21 height 12
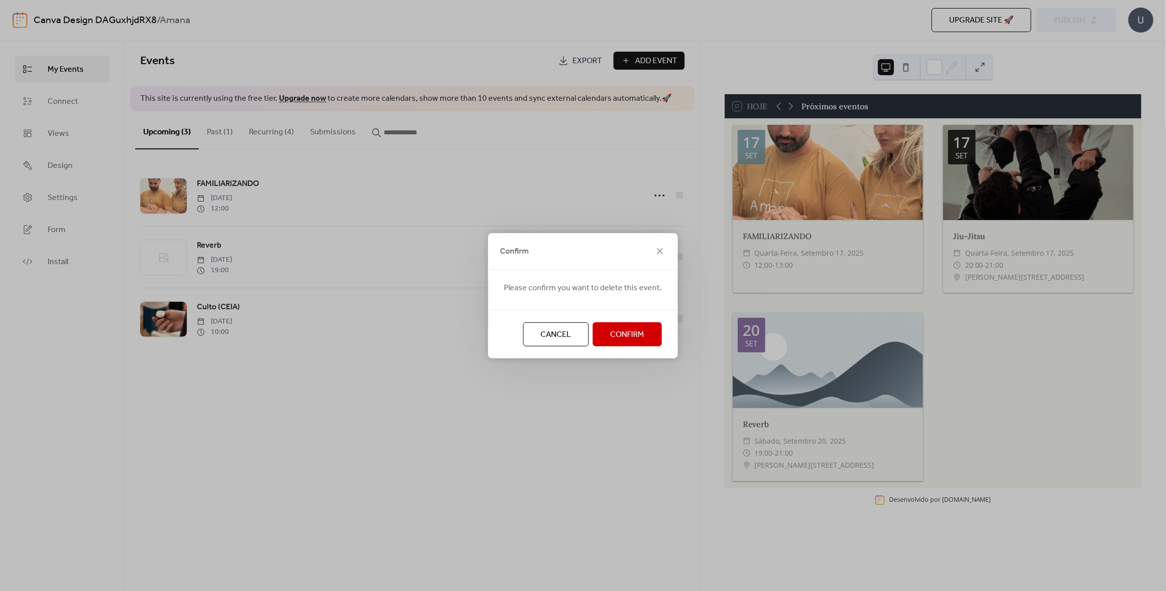
click at [625, 332] on span "Confirm" at bounding box center [628, 335] width 34 height 12
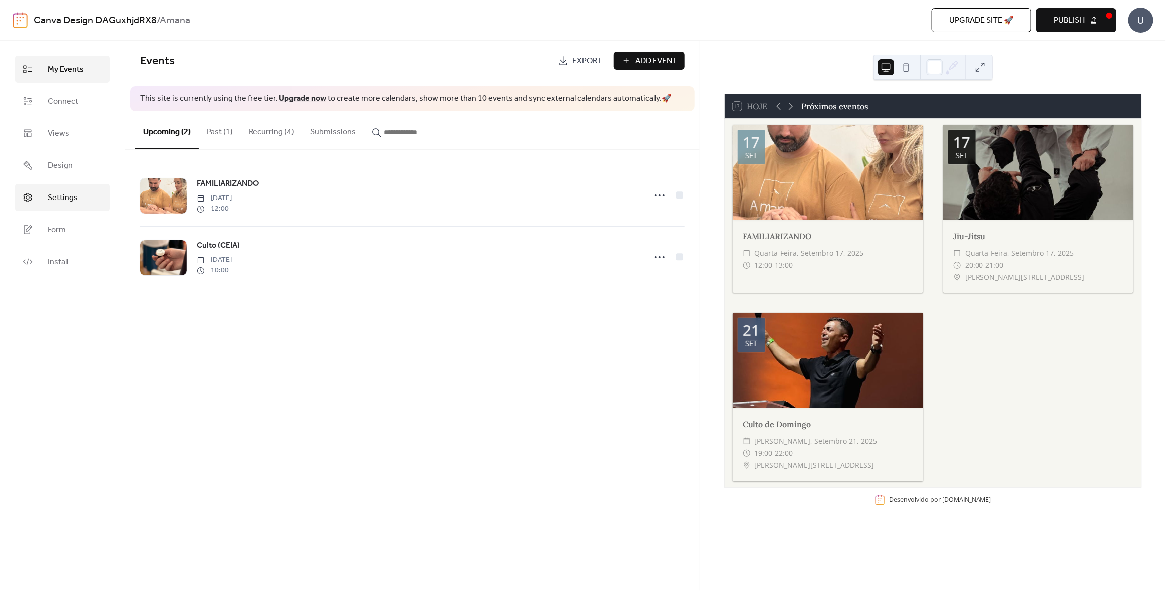
click at [62, 206] on link "Settings" at bounding box center [62, 197] width 95 height 27
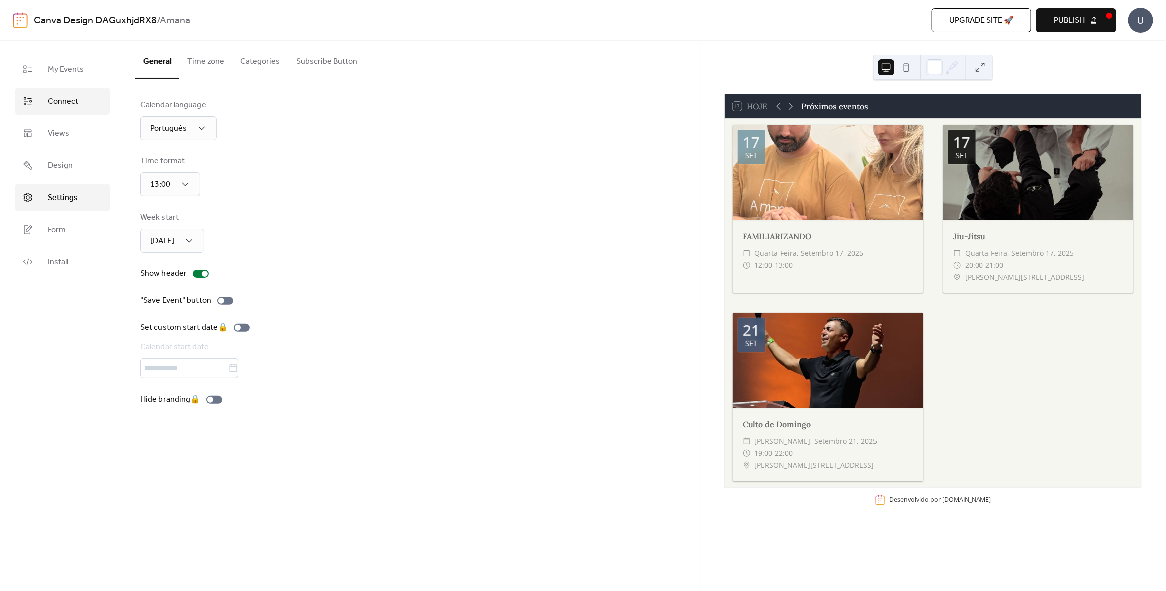
click at [68, 102] on span "Connect" at bounding box center [63, 102] width 31 height 12
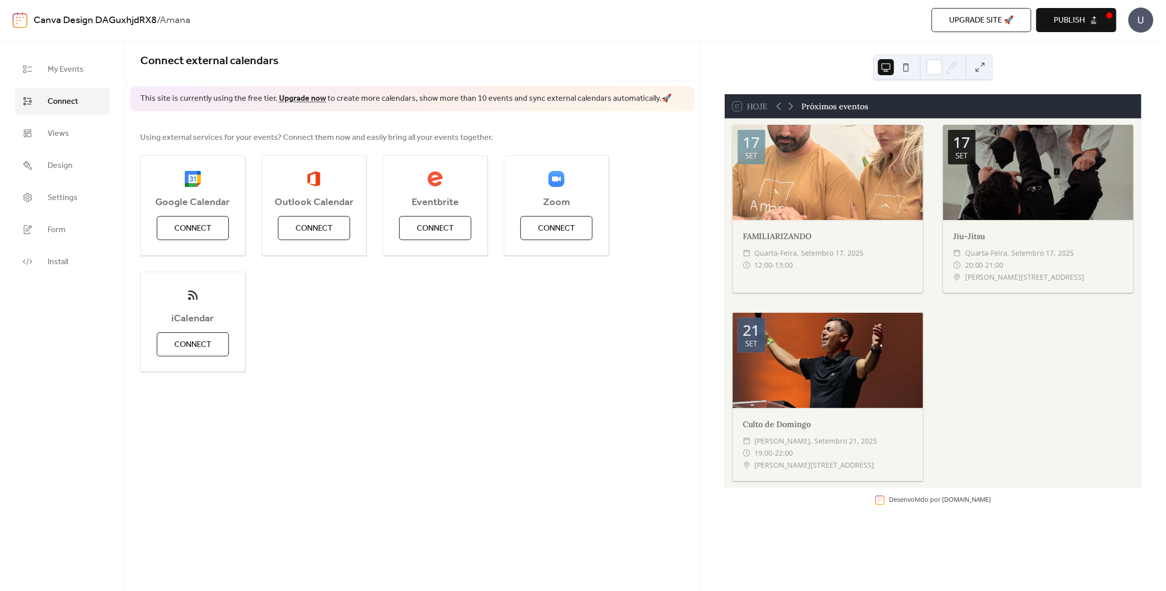
click at [66, 180] on ul "My Events Connect Views Design Settings Form Install" at bounding box center [62, 165] width 95 height 219
click at [67, 169] on span "Design" at bounding box center [60, 166] width 25 height 12
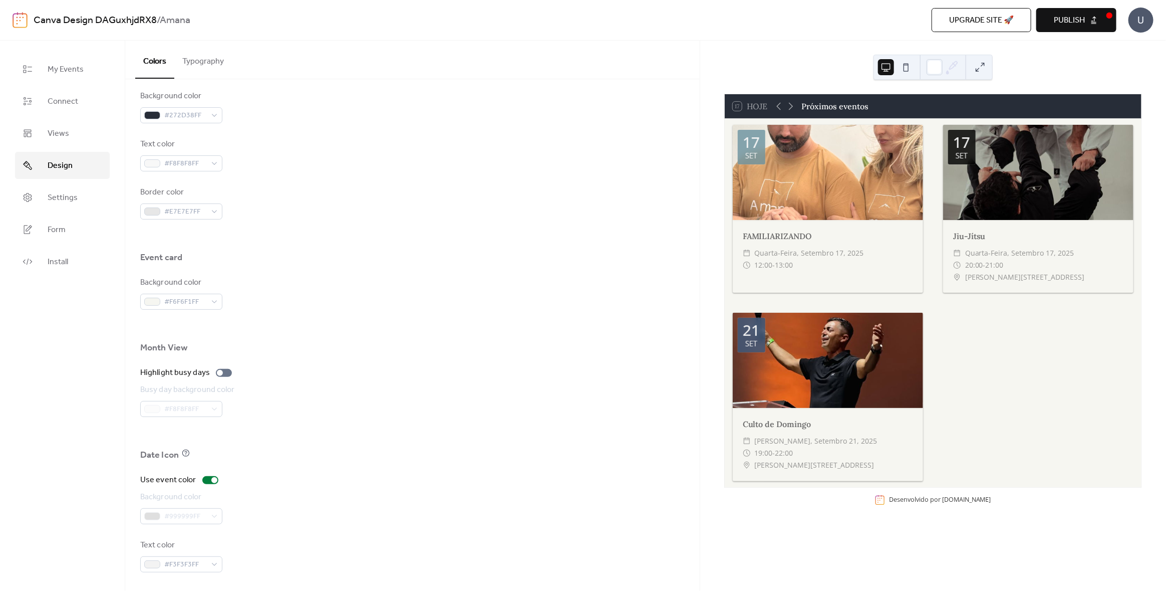
scroll to position [458, 0]
drag, startPoint x: 487, startPoint y: 308, endPoint x: 376, endPoint y: 414, distance: 153.8
click at [376, 414] on div "Busy day background color #F8F8F8FF" at bounding box center [412, 399] width 544 height 33
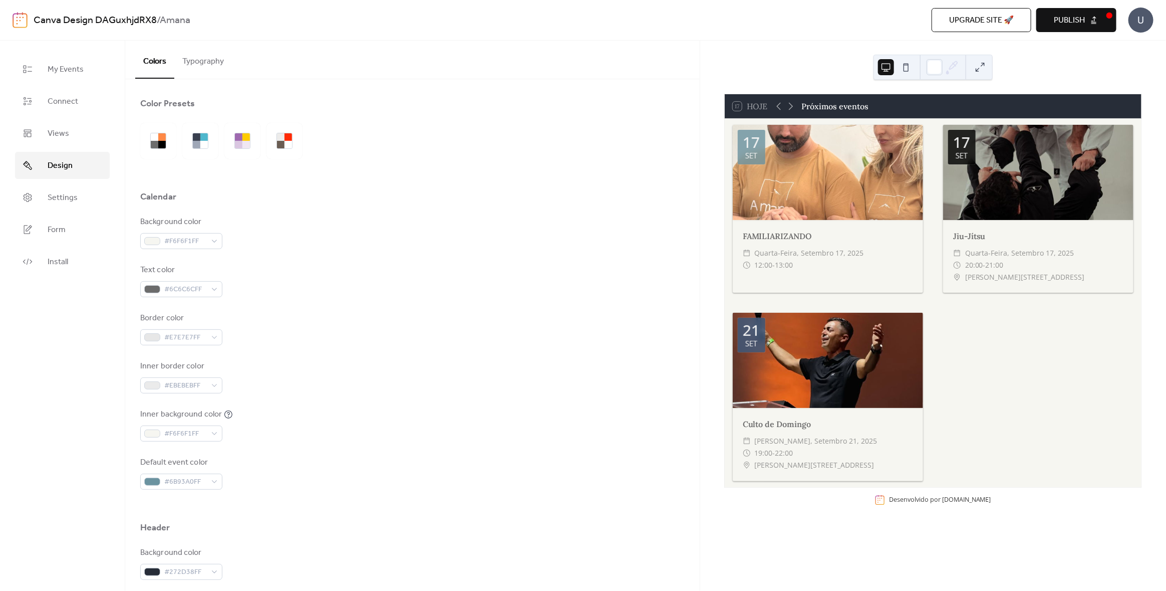
scroll to position [0, 0]
click at [58, 133] on span "Views" at bounding box center [59, 134] width 22 height 12
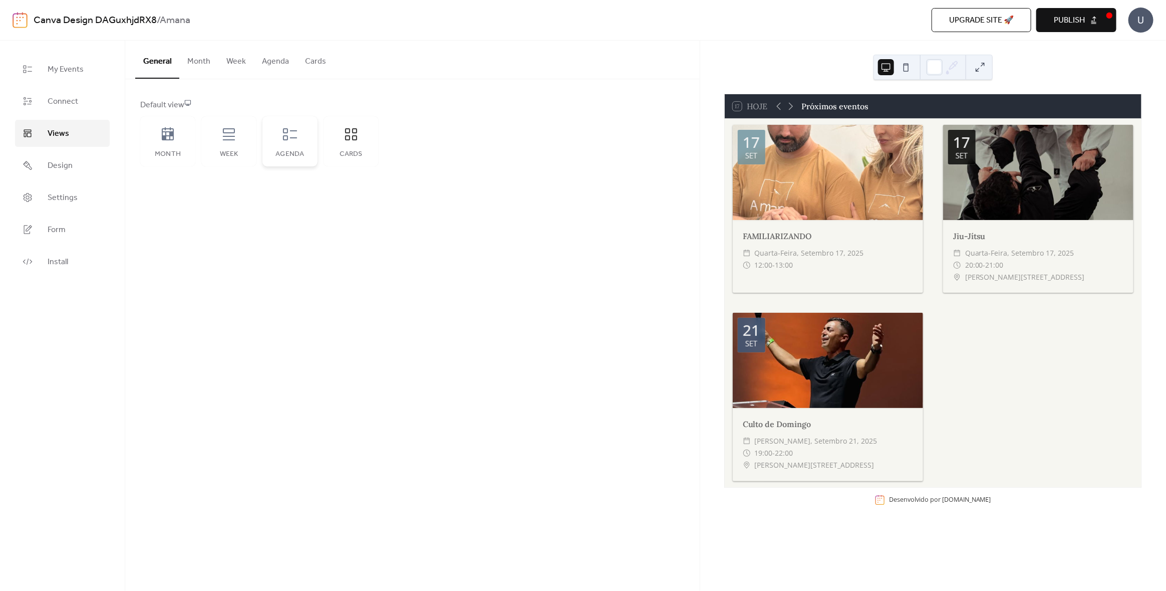
click at [286, 140] on icon at bounding box center [290, 134] width 16 height 16
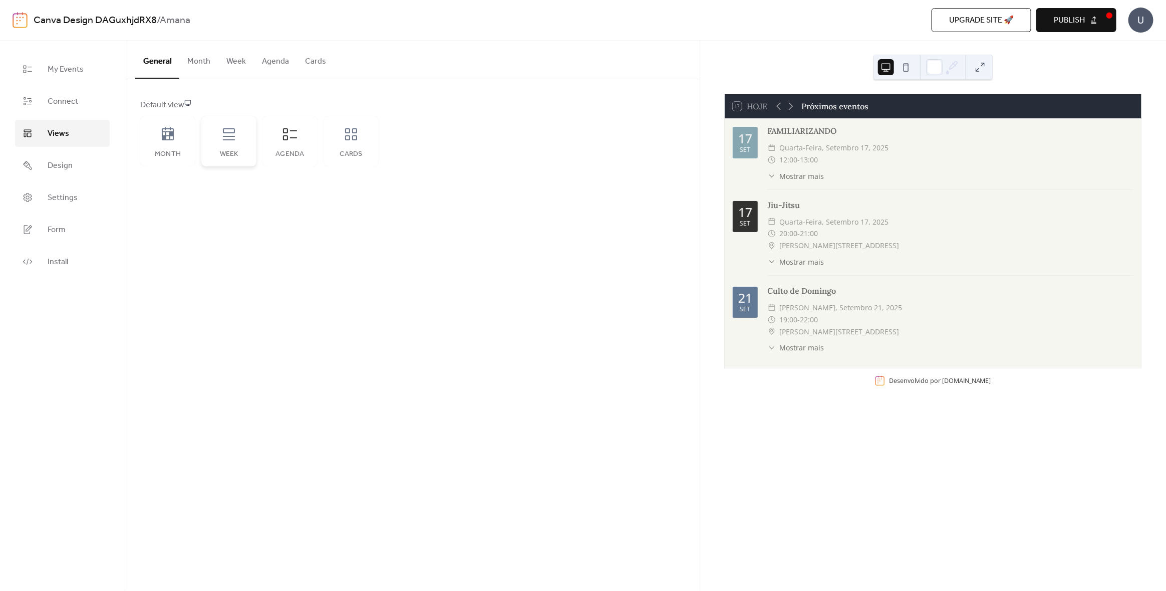
click at [236, 131] on icon at bounding box center [229, 134] width 16 height 16
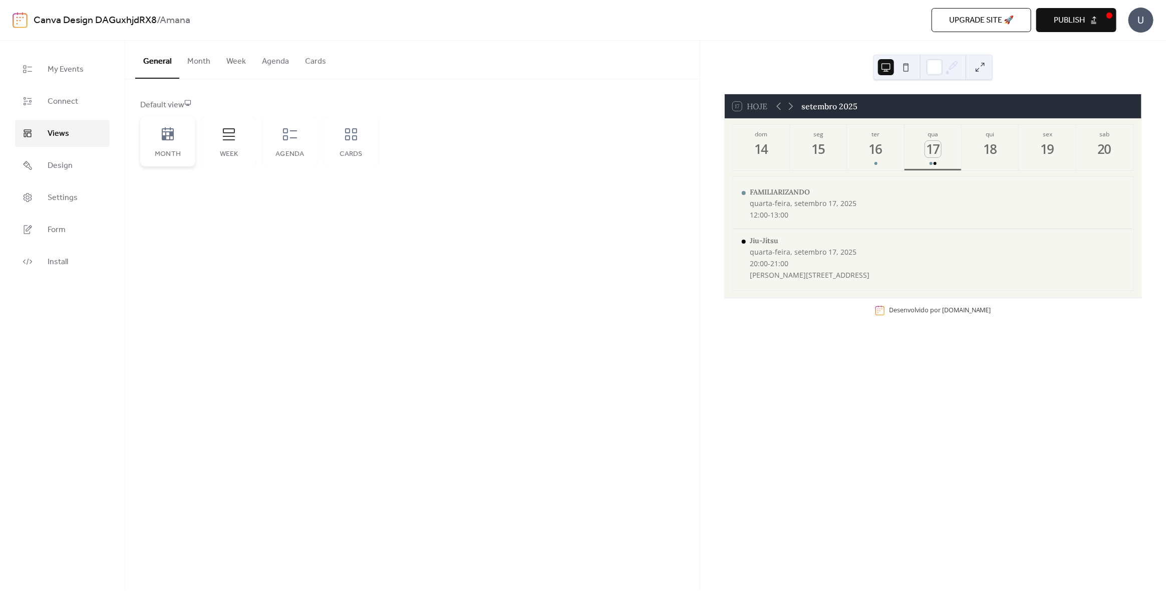
click at [174, 144] on div "Month" at bounding box center [167, 141] width 55 height 50
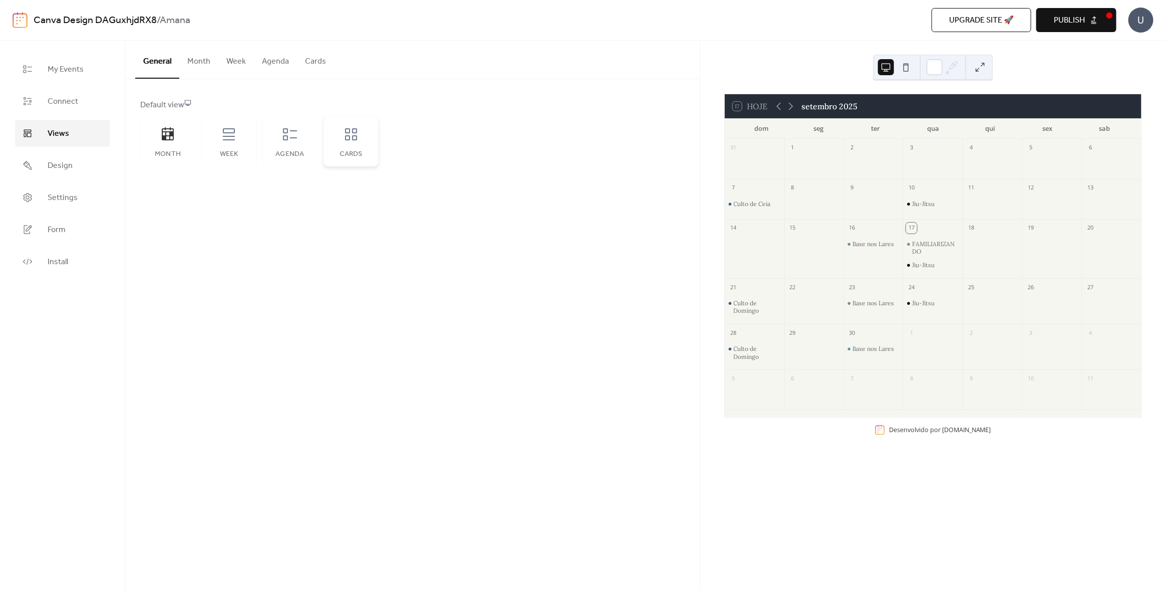
click at [345, 136] on icon at bounding box center [351, 134] width 16 height 16
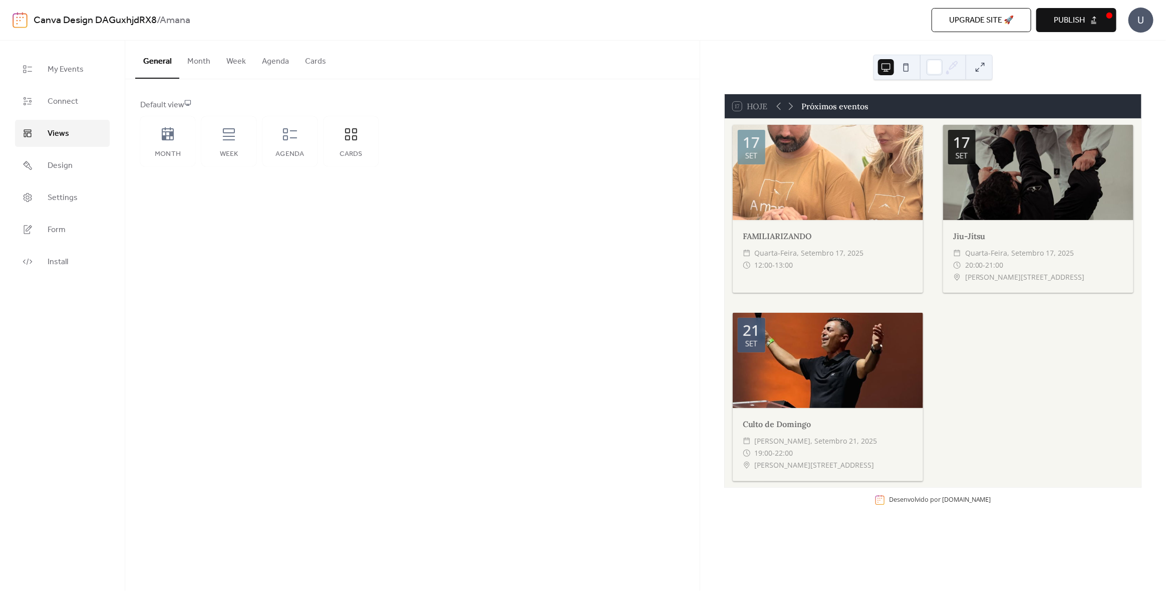
click at [196, 59] on button "Month" at bounding box center [198, 59] width 39 height 37
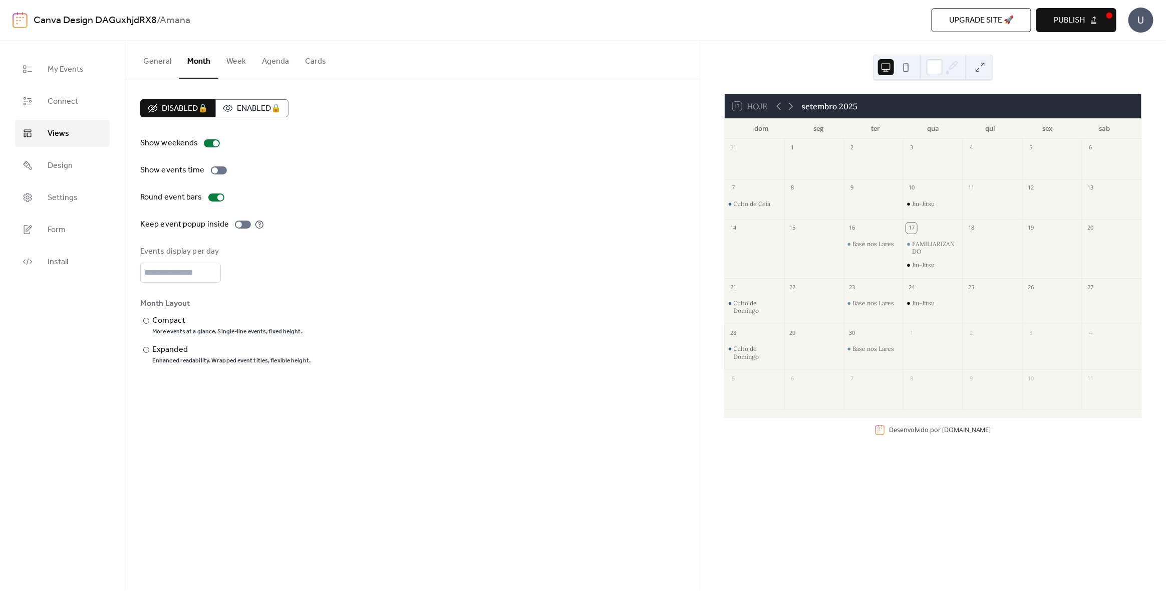
click at [241, 62] on button "Week" at bounding box center [236, 59] width 36 height 37
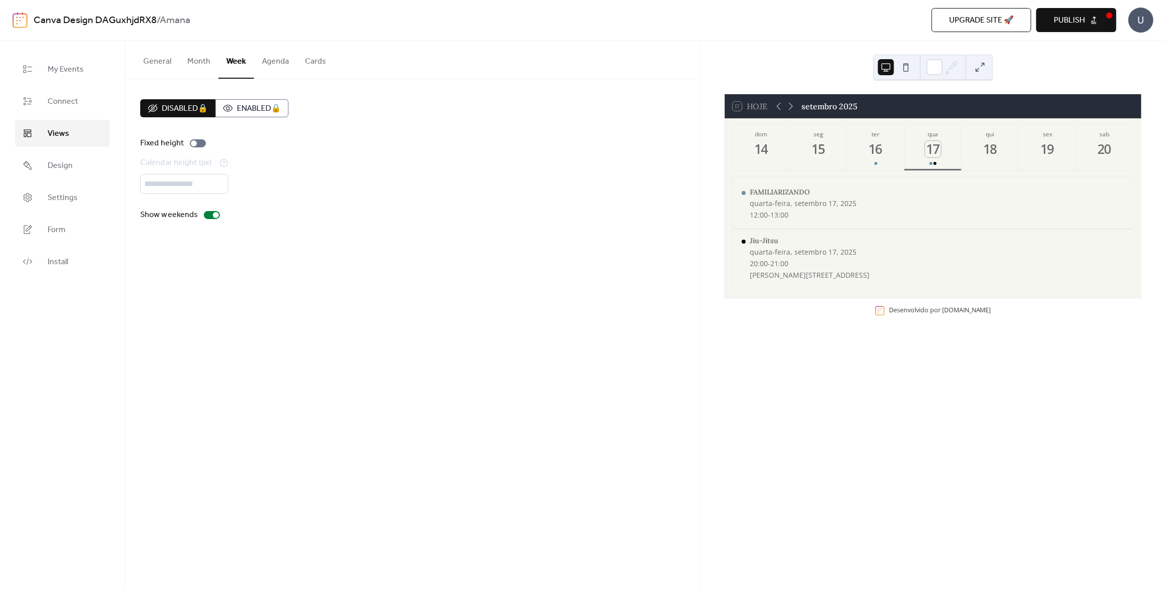
click at [315, 61] on button "Cards" at bounding box center [315, 59] width 37 height 37
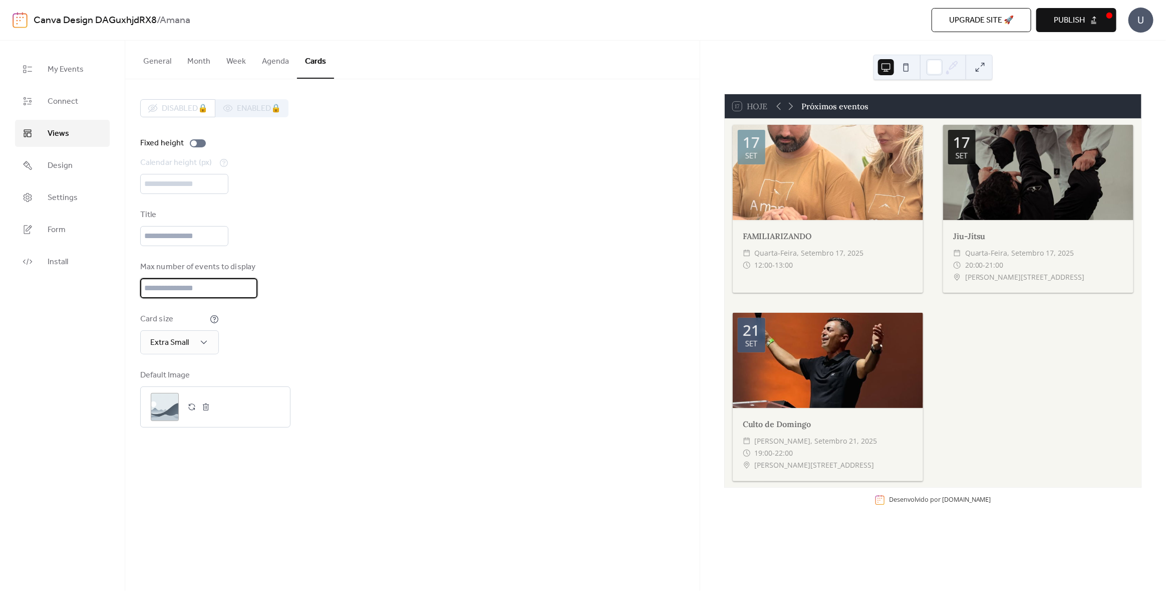
click at [199, 280] on input "*" at bounding box center [198, 288] width 117 height 20
click at [249, 282] on input "*" at bounding box center [198, 288] width 117 height 20
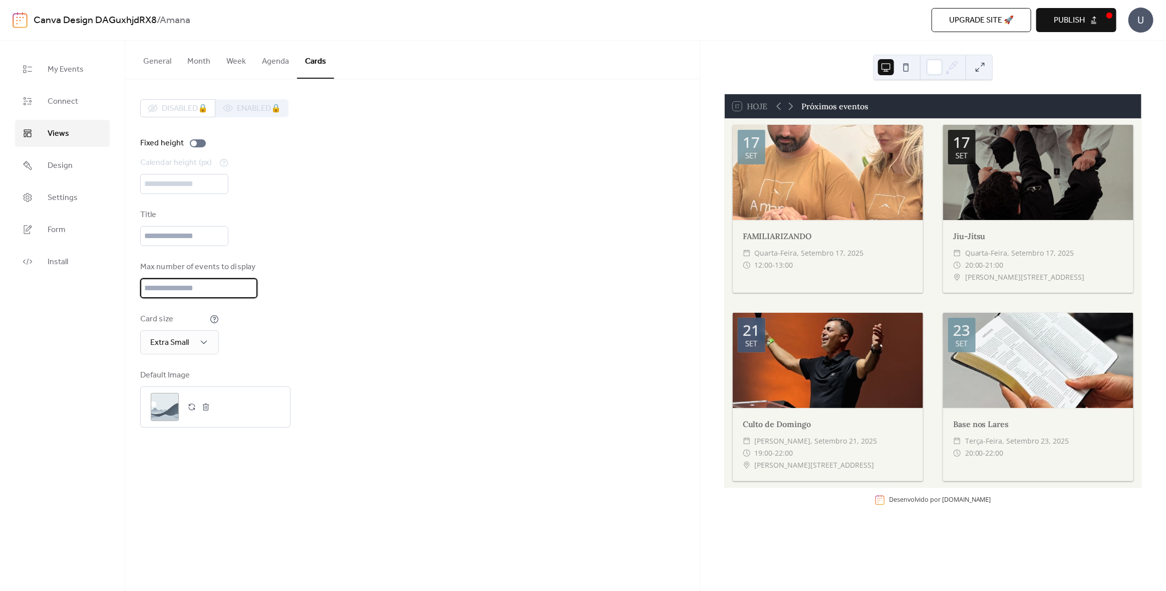
click at [245, 283] on input "*" at bounding box center [198, 288] width 117 height 20
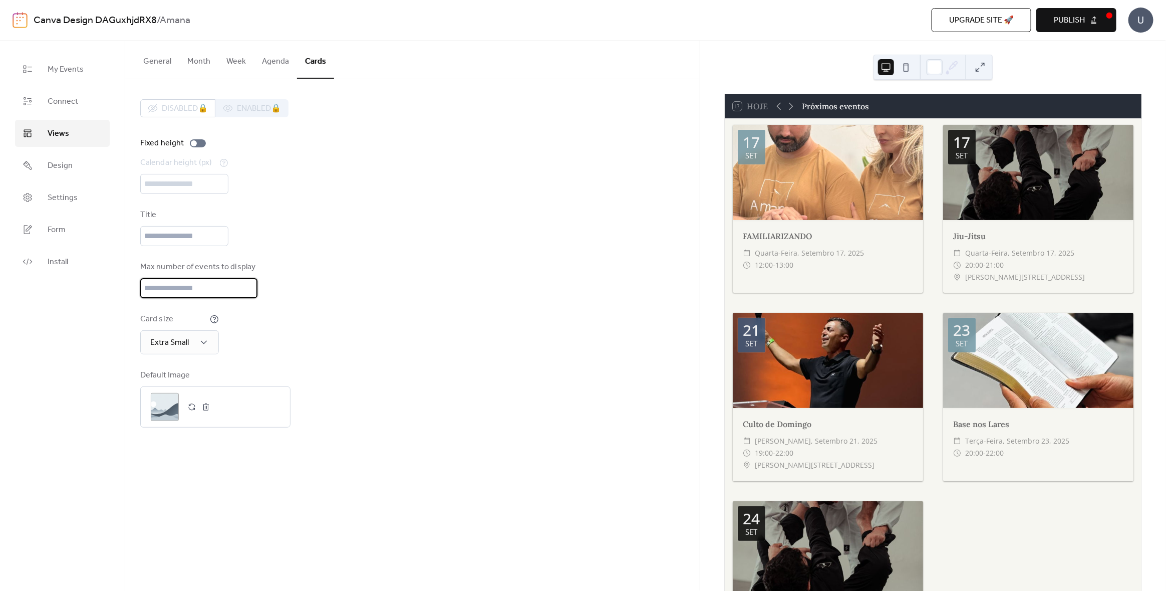
click at [245, 283] on input "*" at bounding box center [198, 288] width 117 height 20
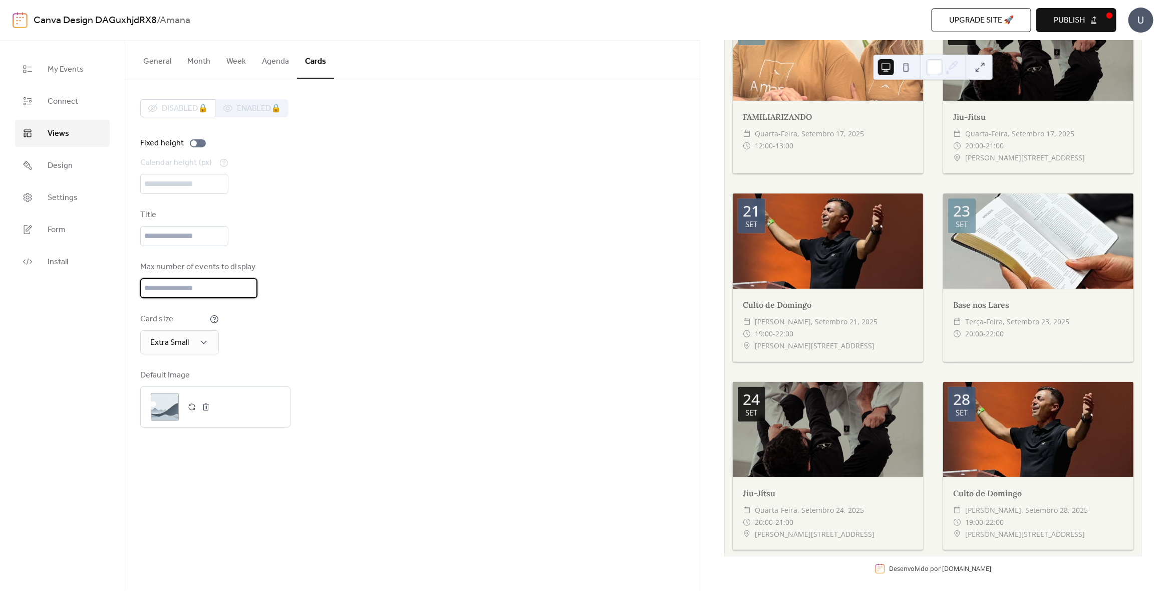
scroll to position [121, 0]
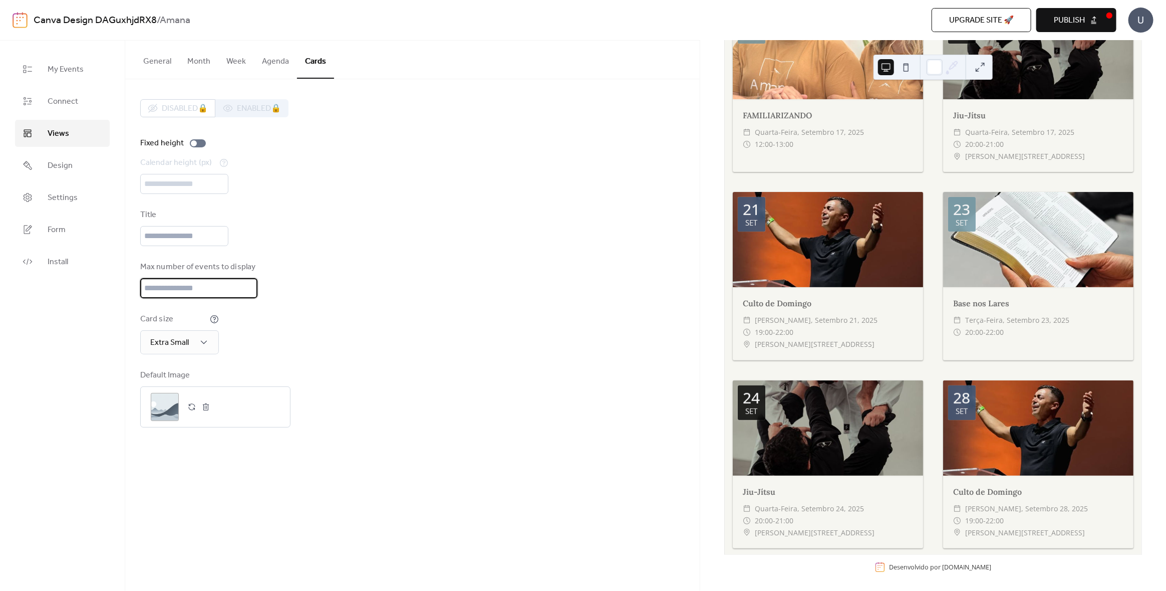
click at [247, 290] on input "*" at bounding box center [198, 288] width 117 height 20
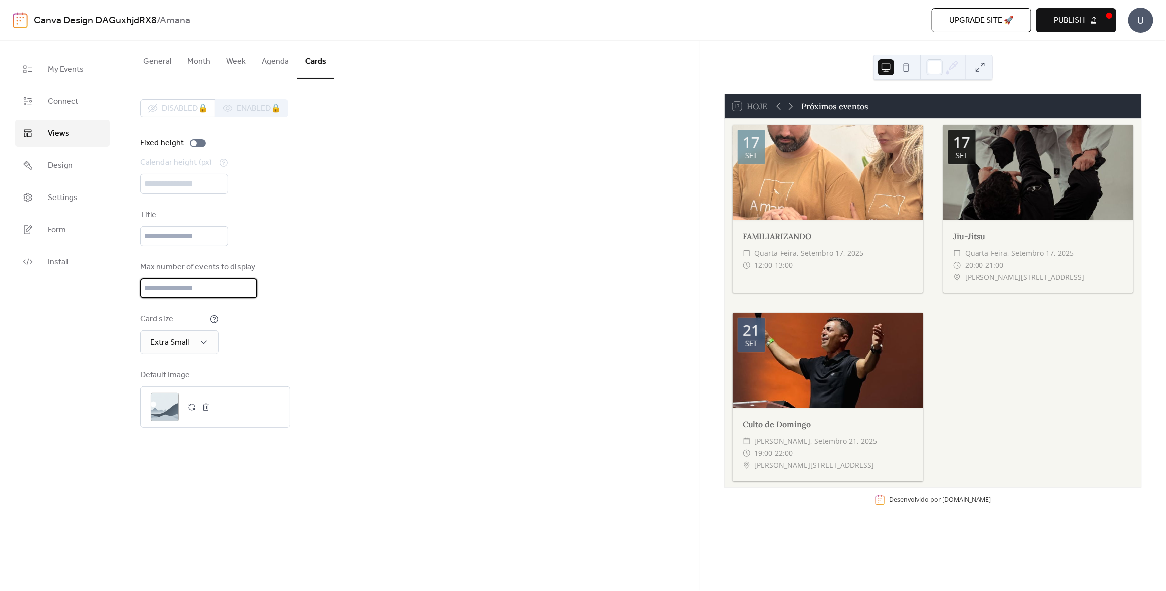
scroll to position [0, 0]
click at [247, 283] on input "*" at bounding box center [198, 288] width 117 height 20
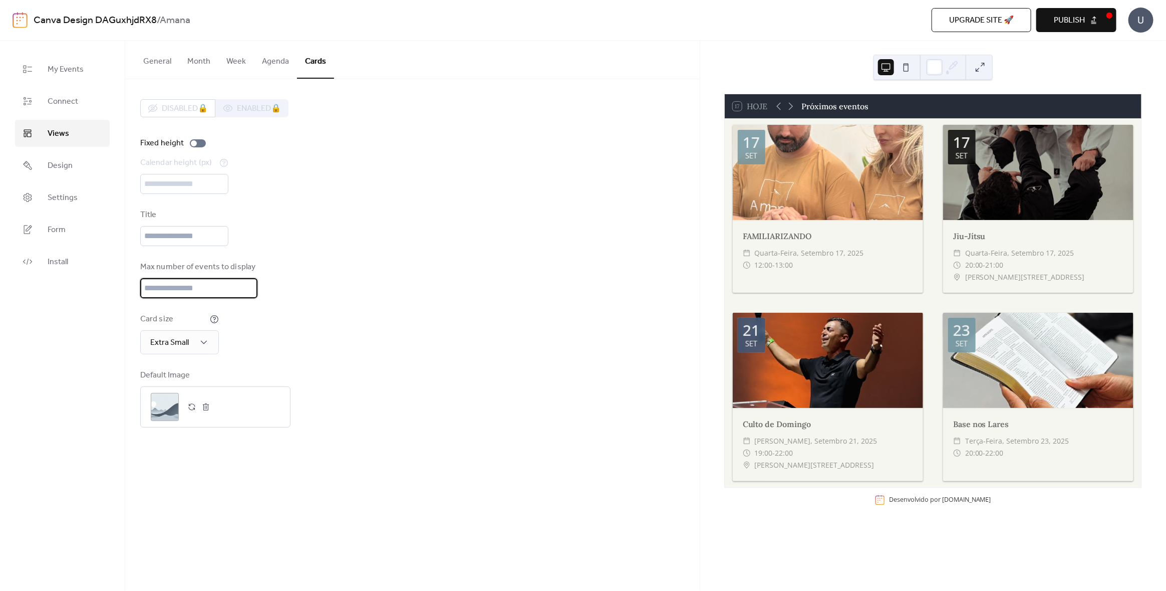
click at [527, 290] on div "Max number of events to display *" at bounding box center [412, 279] width 544 height 37
click at [1083, 23] on span "Publish" at bounding box center [1069, 21] width 31 height 12
click at [180, 289] on input "*" at bounding box center [198, 288] width 117 height 20
click at [246, 285] on input "*" at bounding box center [198, 288] width 117 height 20
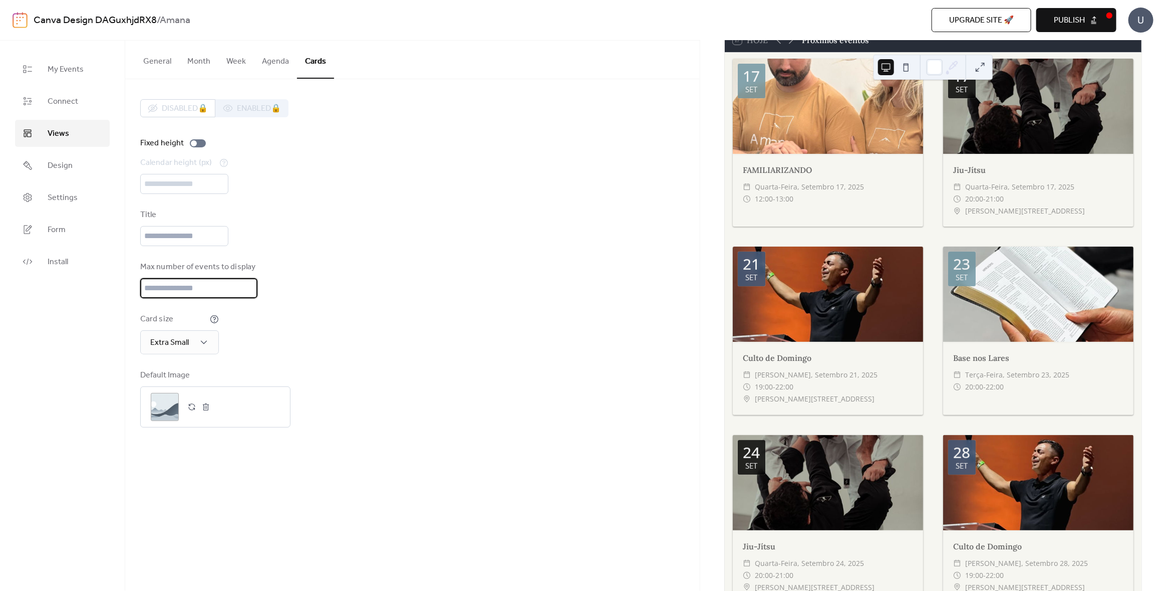
scroll to position [121, 0]
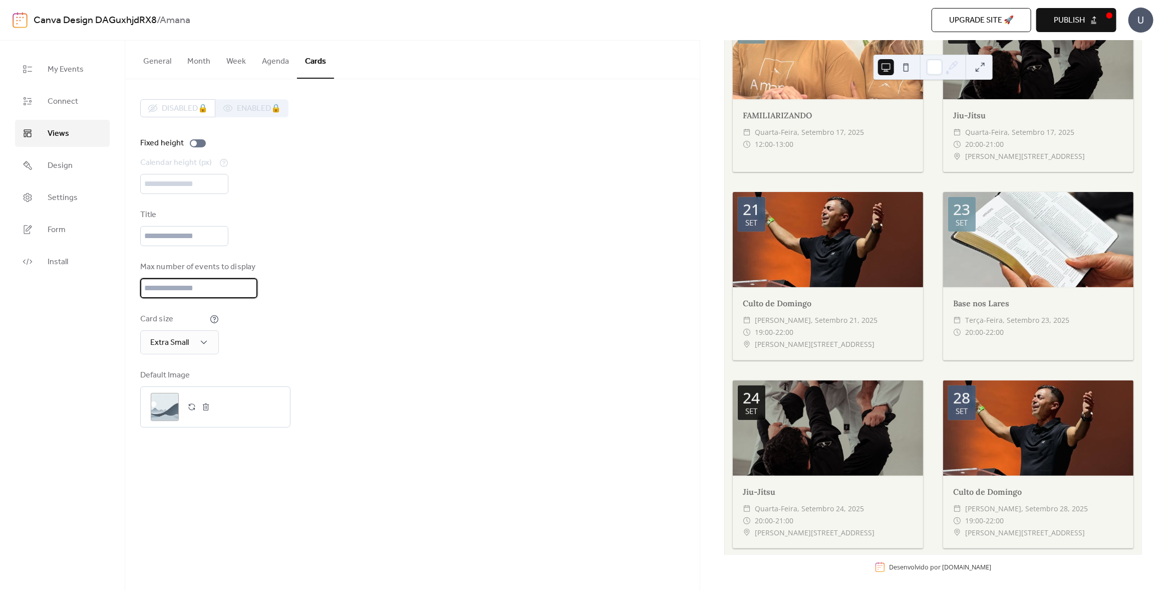
click at [246, 292] on input "*" at bounding box center [198, 288] width 117 height 20
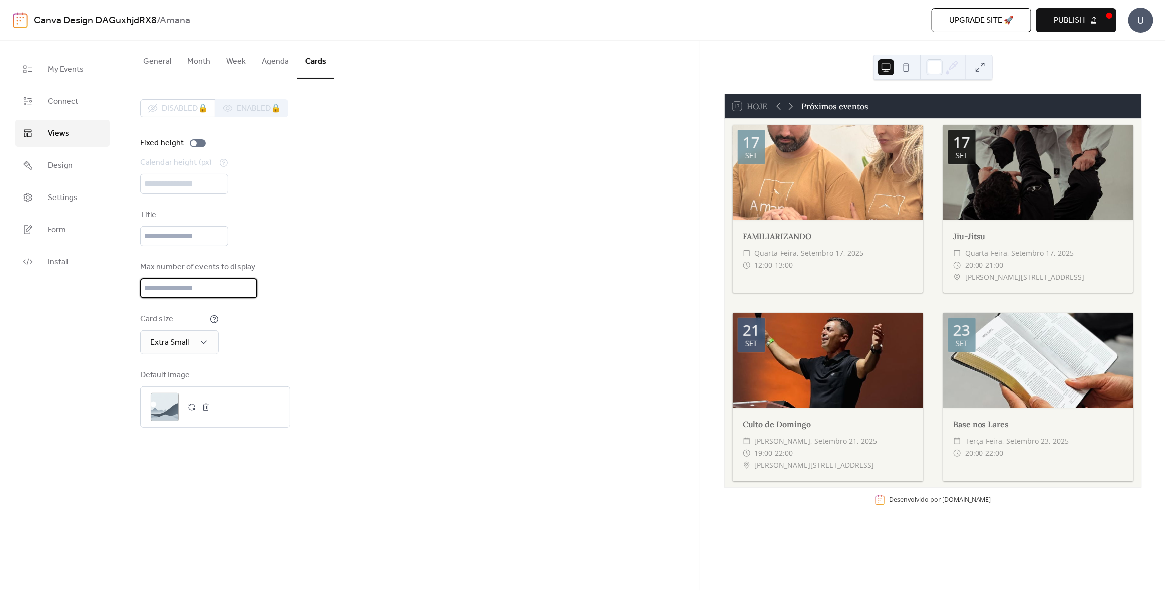
scroll to position [0, 0]
type input "*"
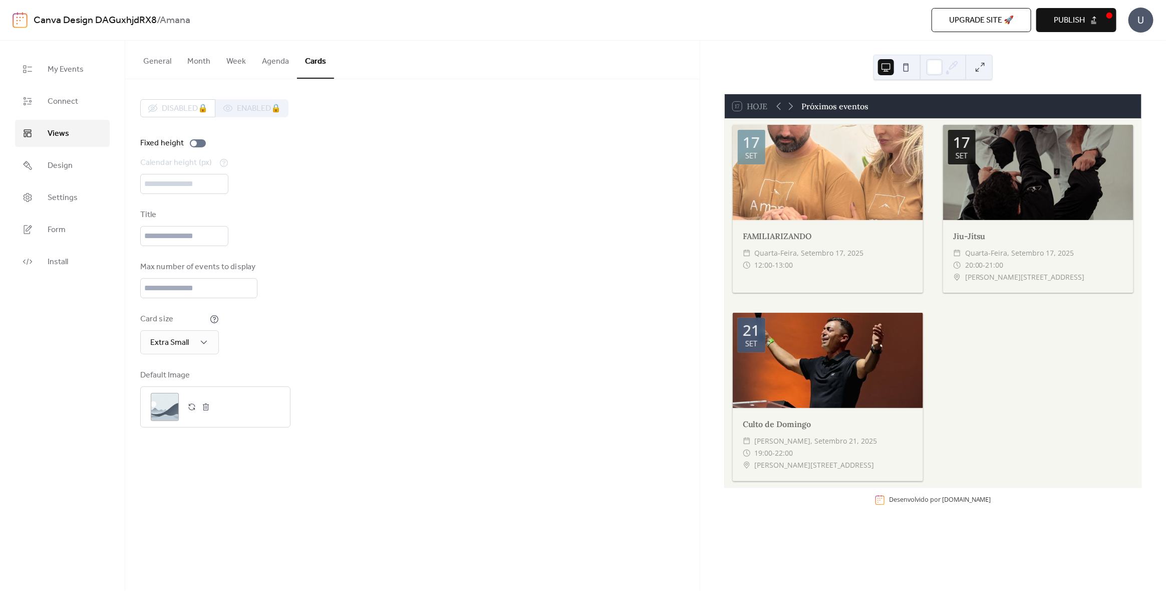
click at [554, 325] on div "Card size Extra Small" at bounding box center [412, 333] width 544 height 41
click at [80, 52] on div "My Events Connect Views Design Settings Form Install" at bounding box center [62, 316] width 125 height 550
click at [85, 77] on link "My Events" at bounding box center [62, 69] width 95 height 27
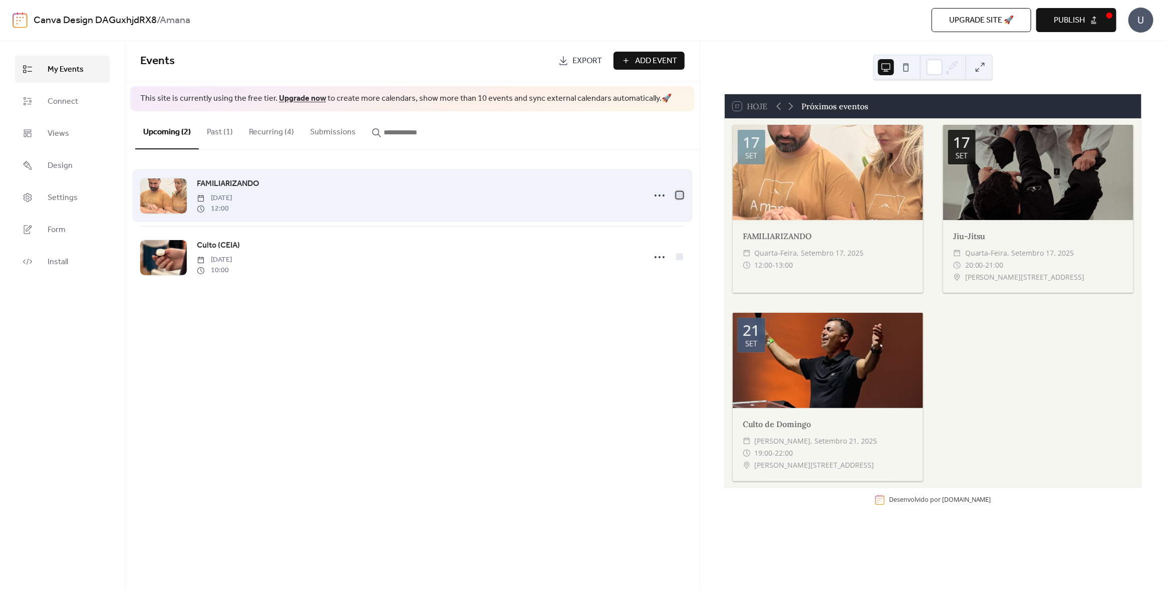
click at [680, 193] on div at bounding box center [679, 195] width 7 height 7
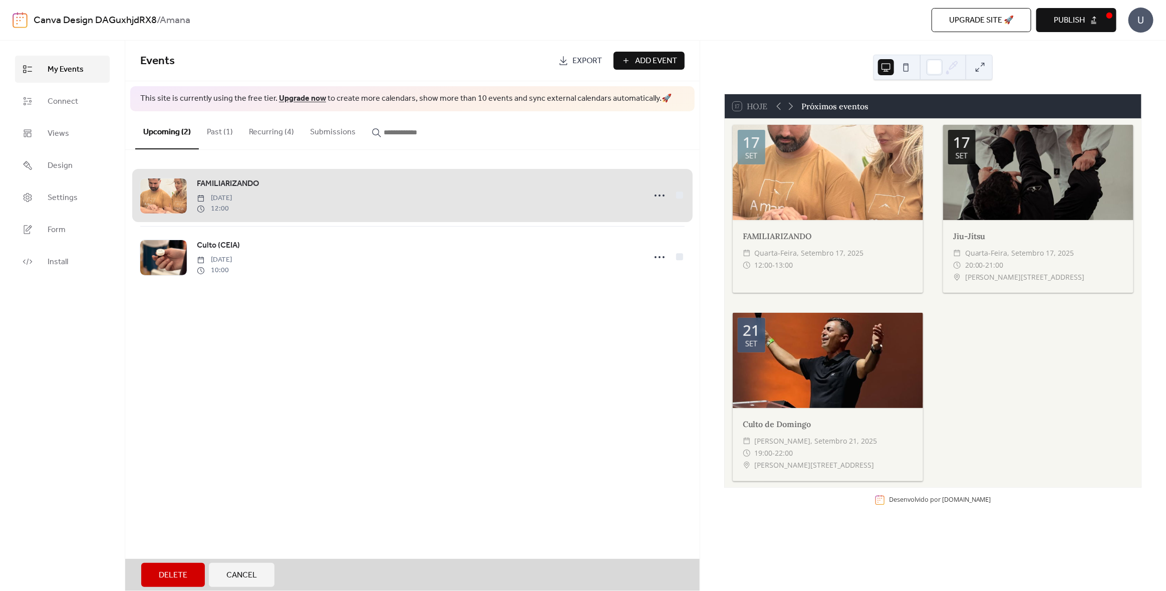
click at [679, 194] on div "FAMILIARIZANDO Wednesday, September 17, 2025 12:00" at bounding box center [412, 195] width 544 height 61
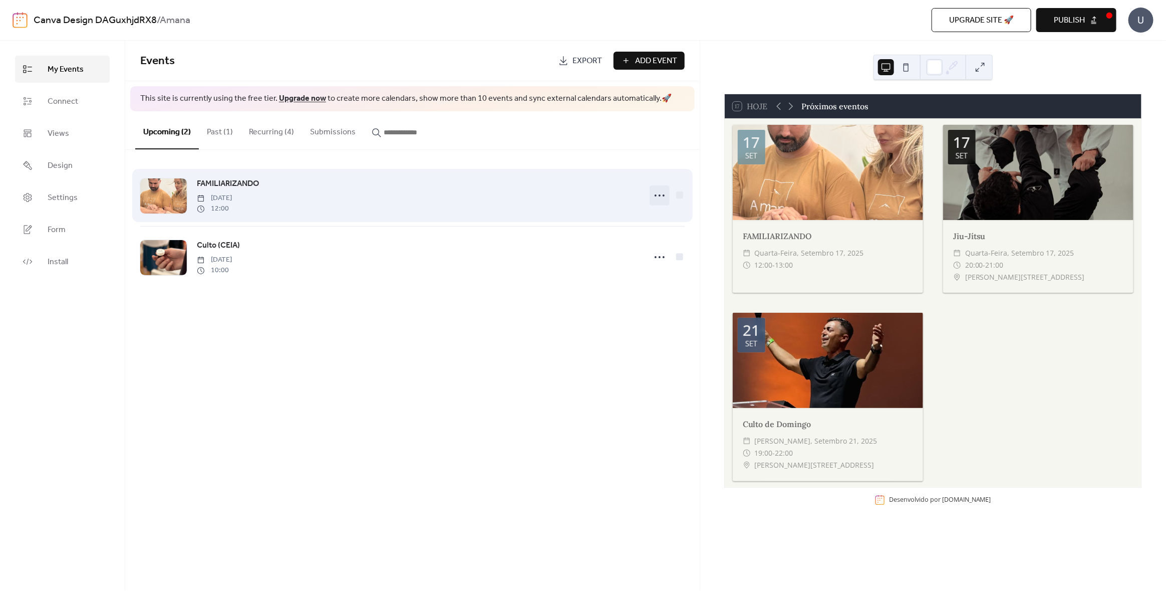
click at [662, 193] on icon at bounding box center [660, 195] width 16 height 16
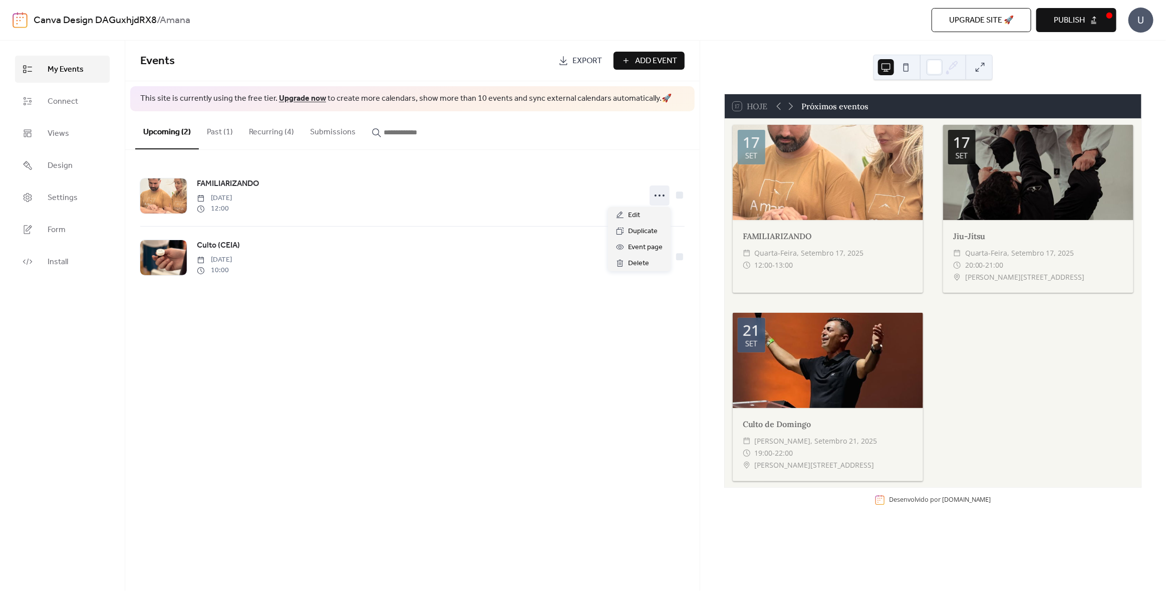
click at [393, 372] on div "Events Export Add Event This site is currently using the free tier. Upgrade now…" at bounding box center [412, 316] width 575 height 550
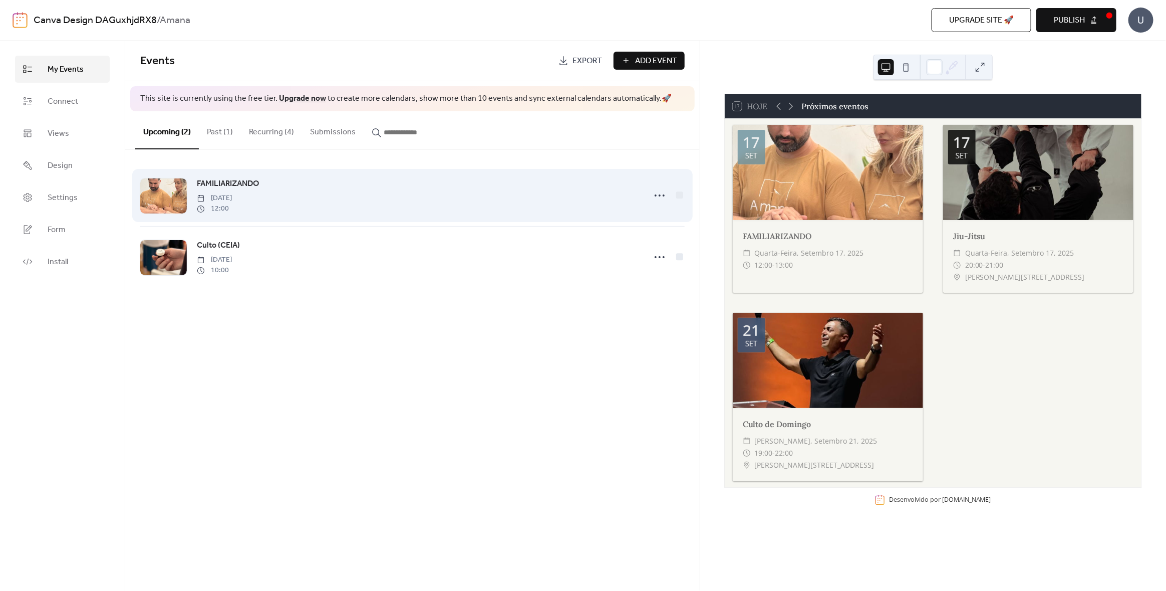
click at [231, 182] on span "FAMILIARIZANDO" at bounding box center [228, 184] width 63 height 12
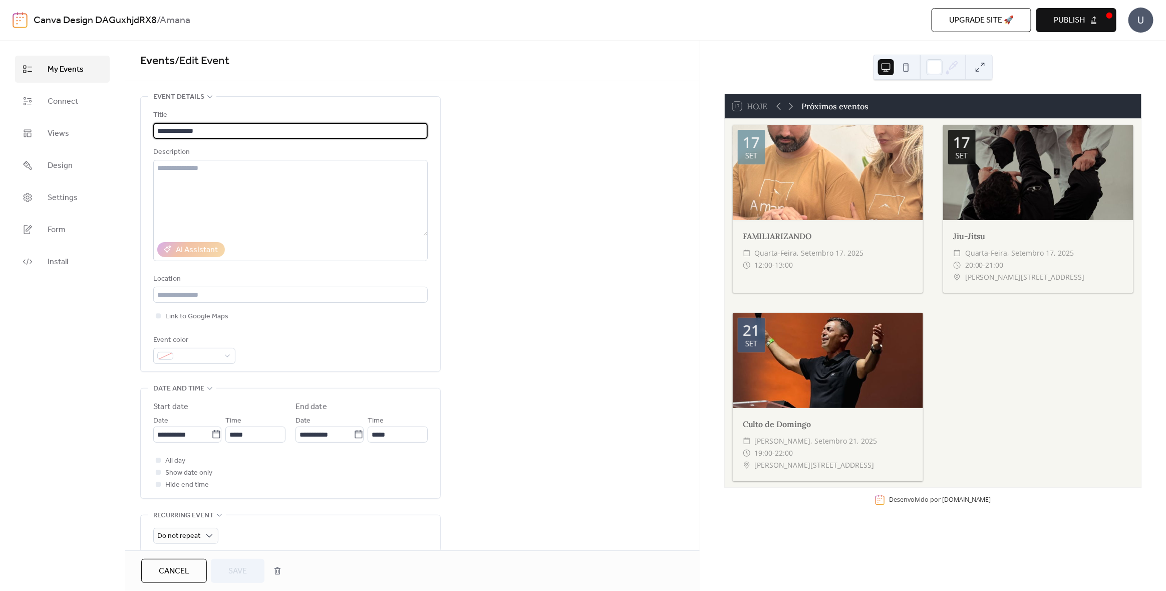
click at [239, 126] on input "**********" at bounding box center [290, 131] width 275 height 16
type input "**********"
click at [237, 571] on span "Save" at bounding box center [237, 571] width 19 height 12
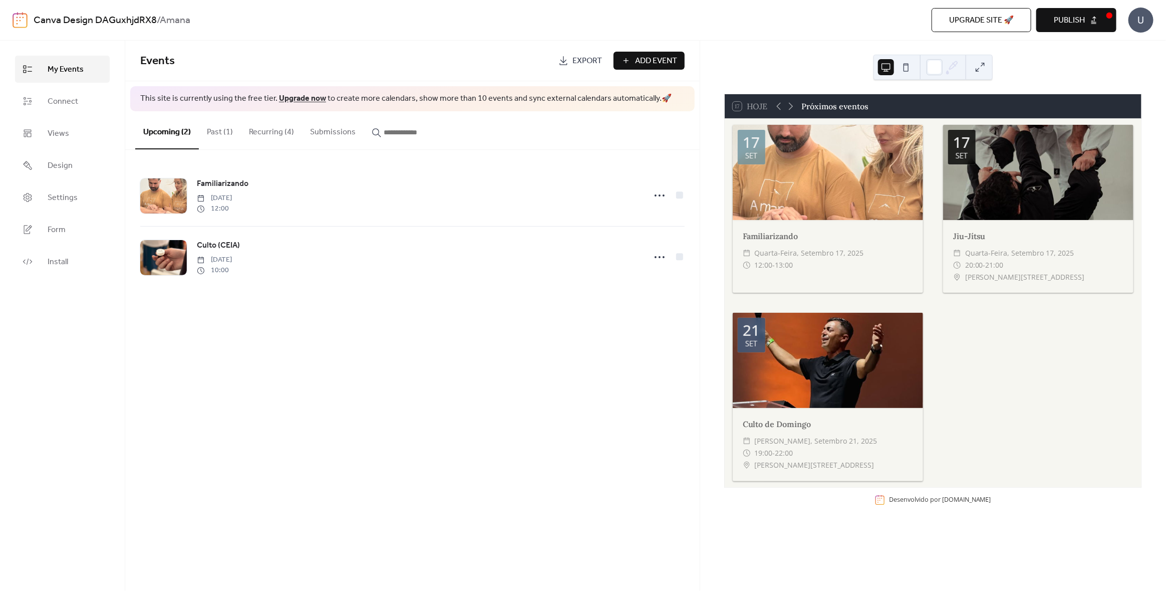
click at [829, 107] on div "Próximos eventos" at bounding box center [835, 106] width 67 height 12
click at [783, 106] on icon at bounding box center [779, 106] width 12 height 12
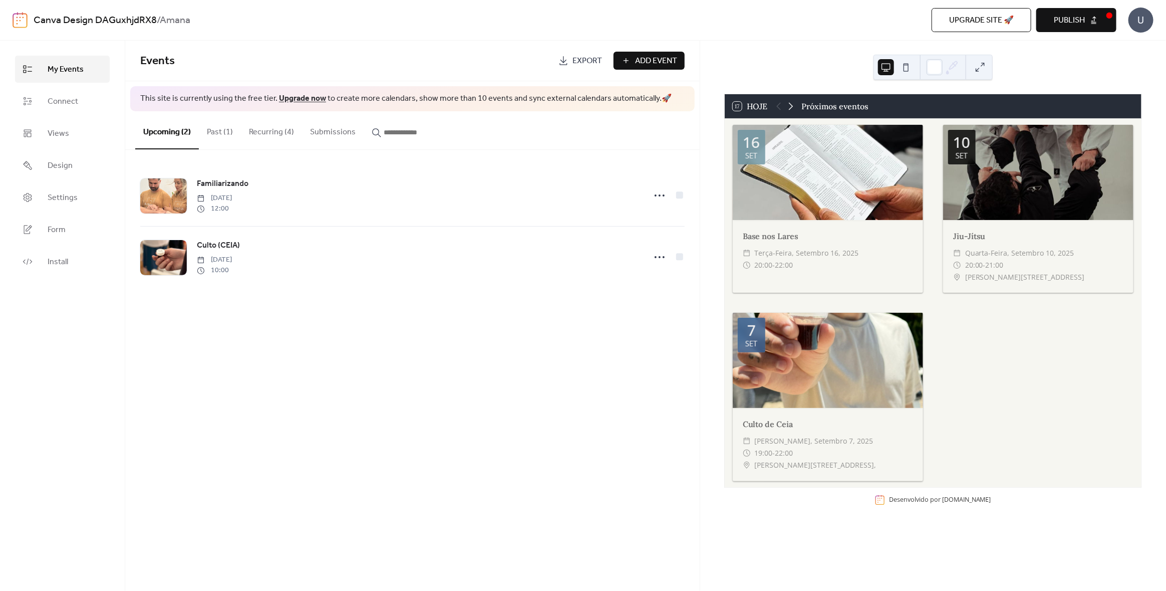
click at [790, 105] on icon at bounding box center [791, 106] width 12 height 12
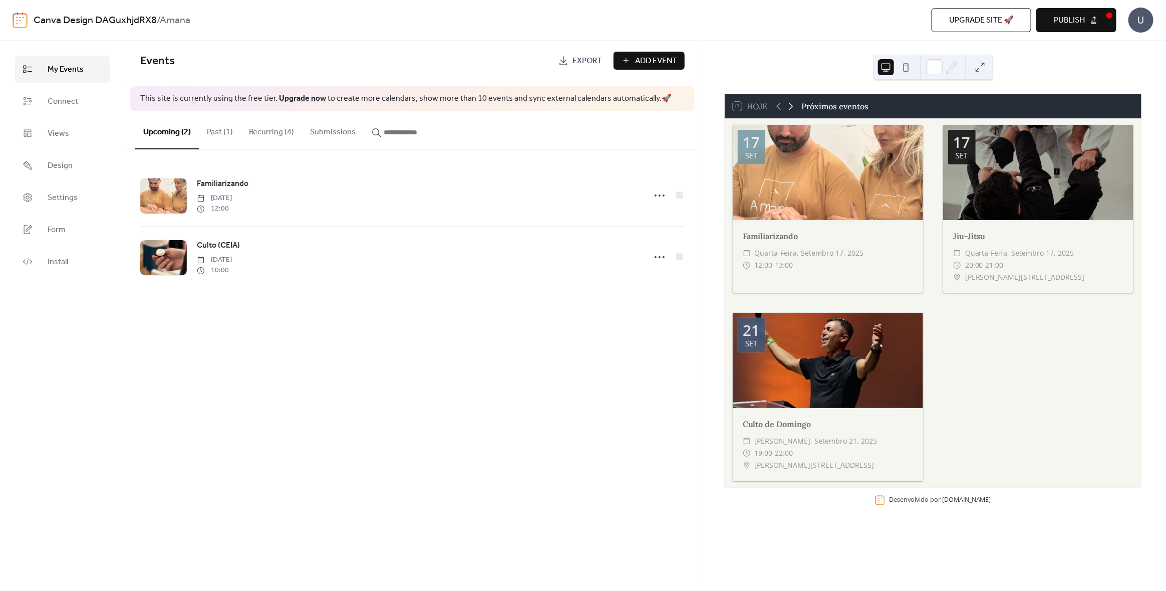
click at [790, 105] on icon at bounding box center [791, 106] width 12 height 12
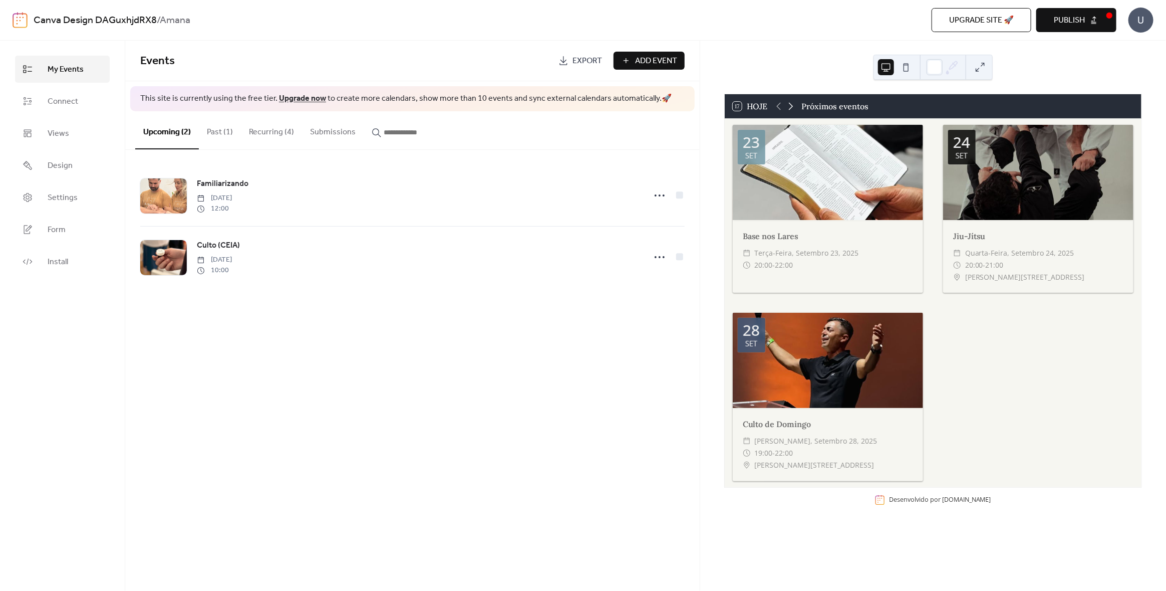
click at [790, 105] on icon at bounding box center [791, 106] width 12 height 12
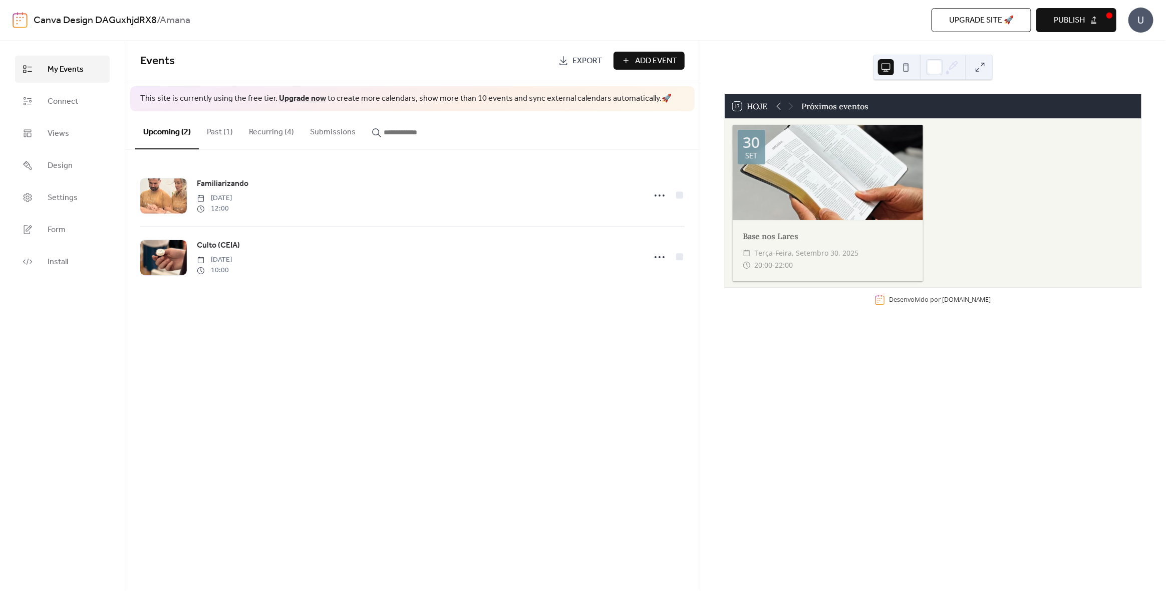
click at [790, 105] on div at bounding box center [785, 106] width 24 height 12
click at [774, 106] on icon at bounding box center [779, 106] width 12 height 12
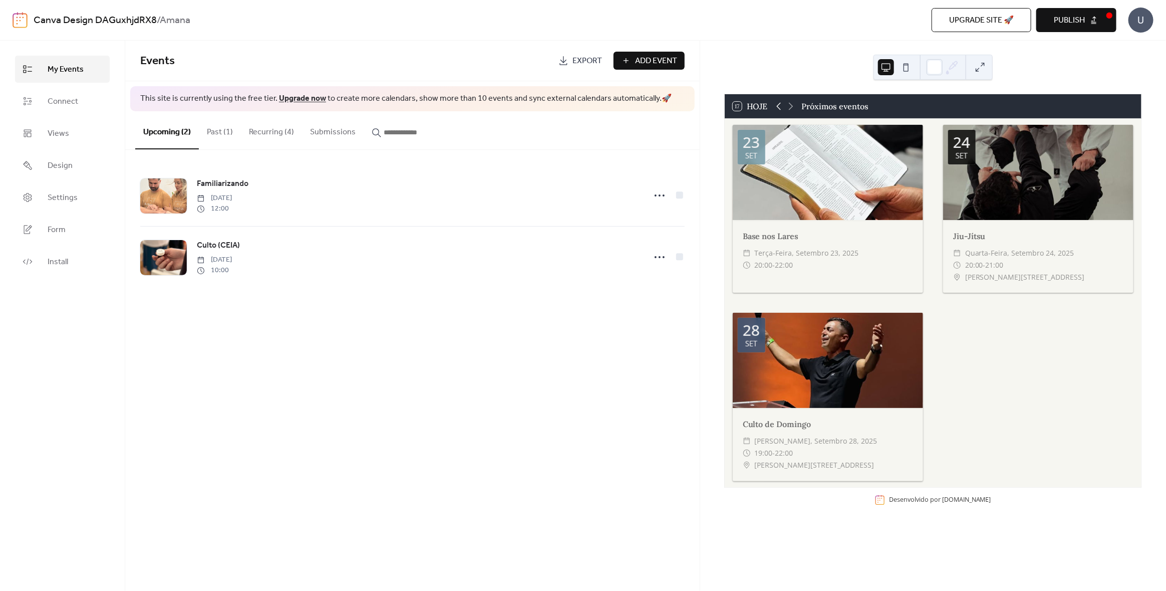
click at [774, 106] on icon at bounding box center [779, 106] width 12 height 12
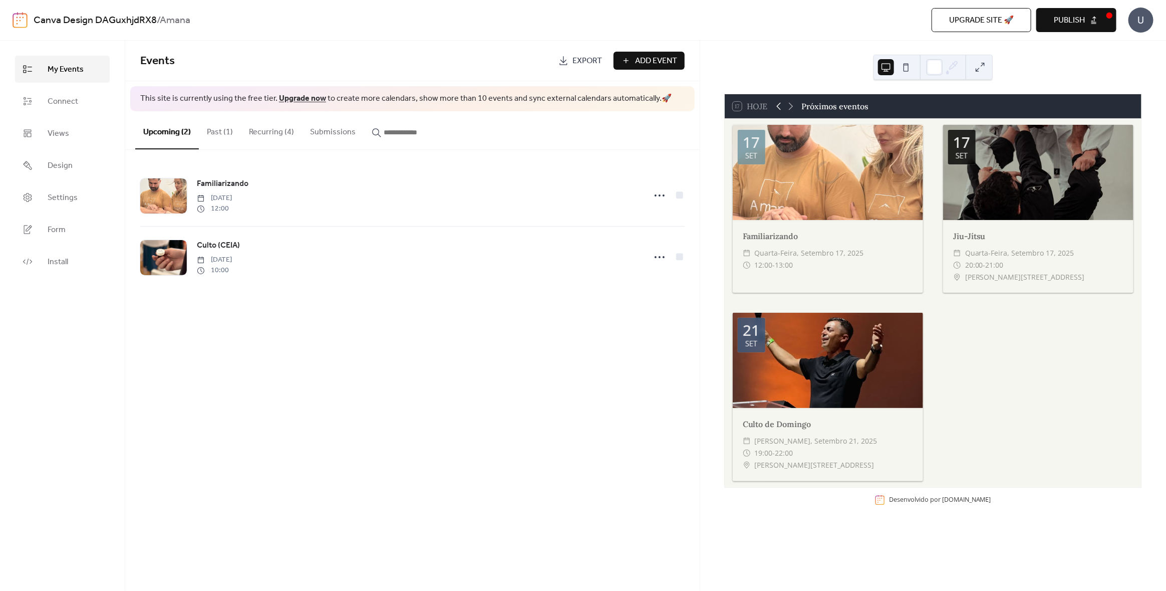
click at [774, 106] on icon at bounding box center [779, 106] width 12 height 12
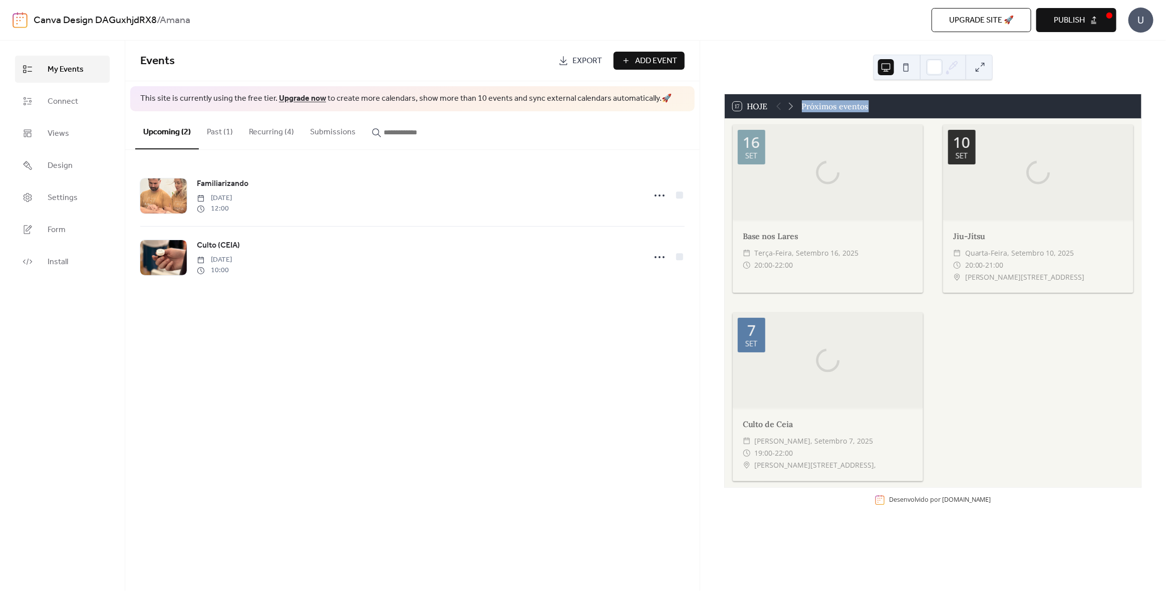
click at [774, 106] on div at bounding box center [785, 106] width 24 height 12
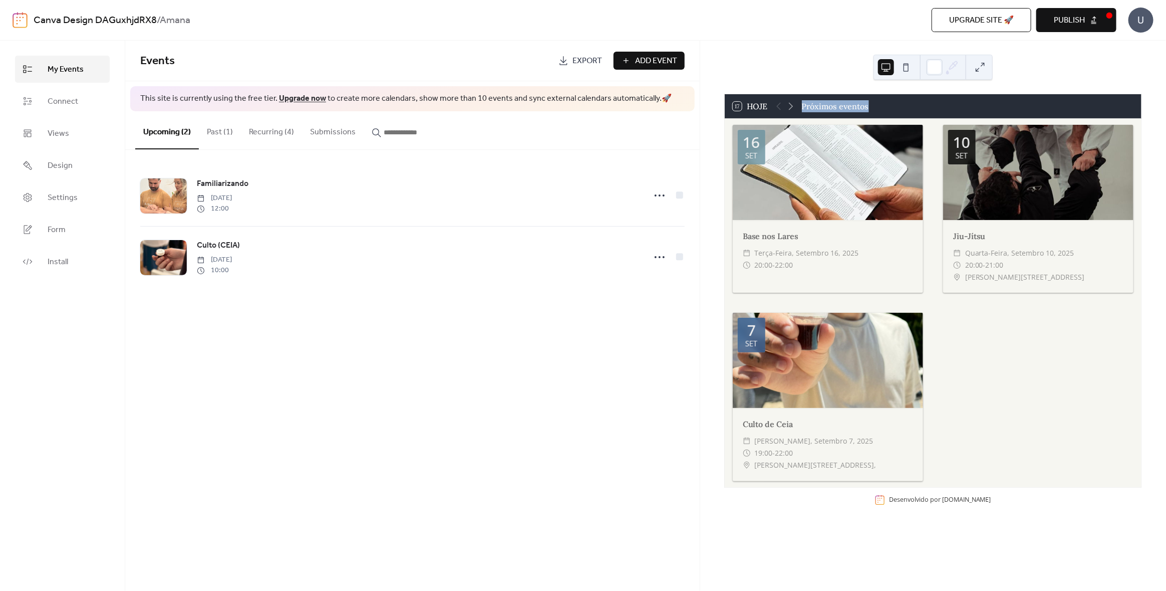
click at [774, 106] on div at bounding box center [785, 106] width 24 height 12
click at [793, 106] on icon at bounding box center [791, 106] width 12 height 12
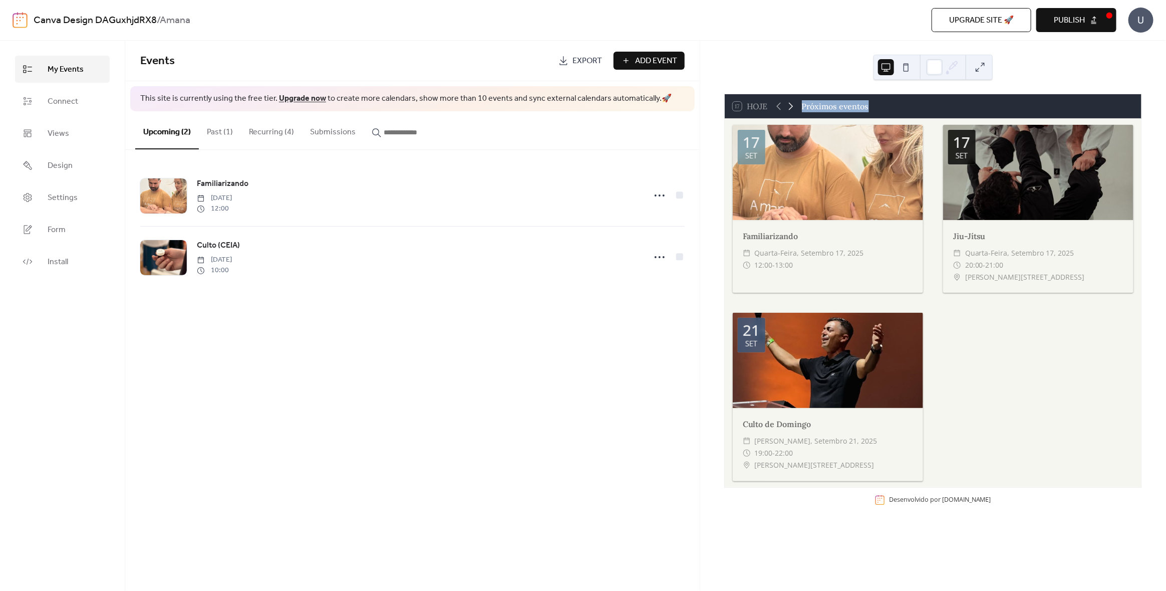
click at [791, 106] on icon at bounding box center [791, 107] width 5 height 8
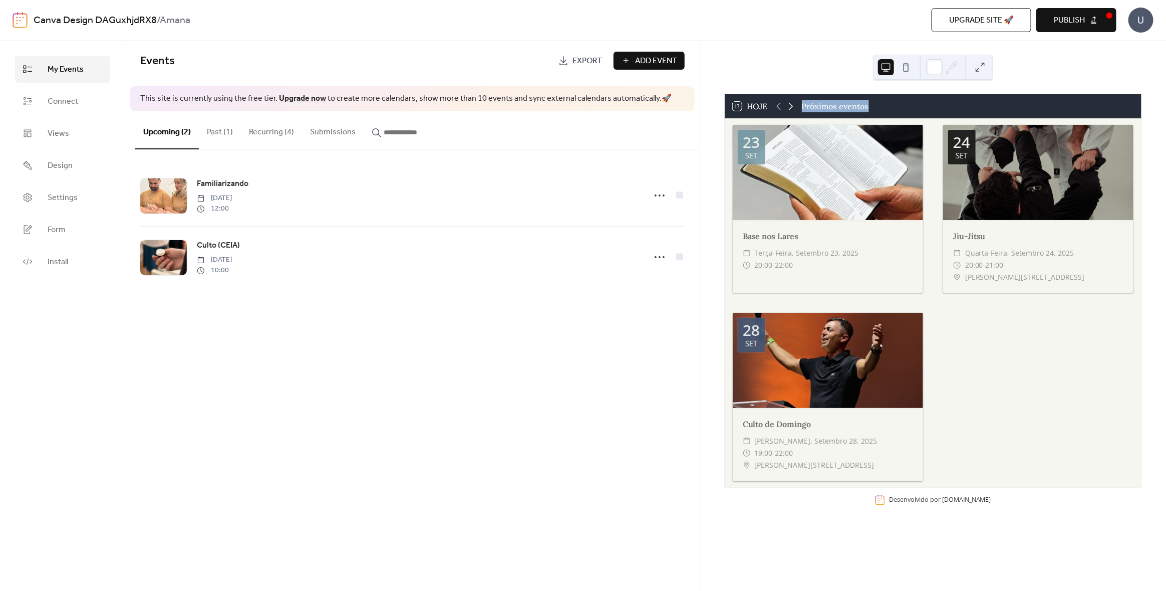
click at [791, 106] on icon at bounding box center [791, 107] width 5 height 8
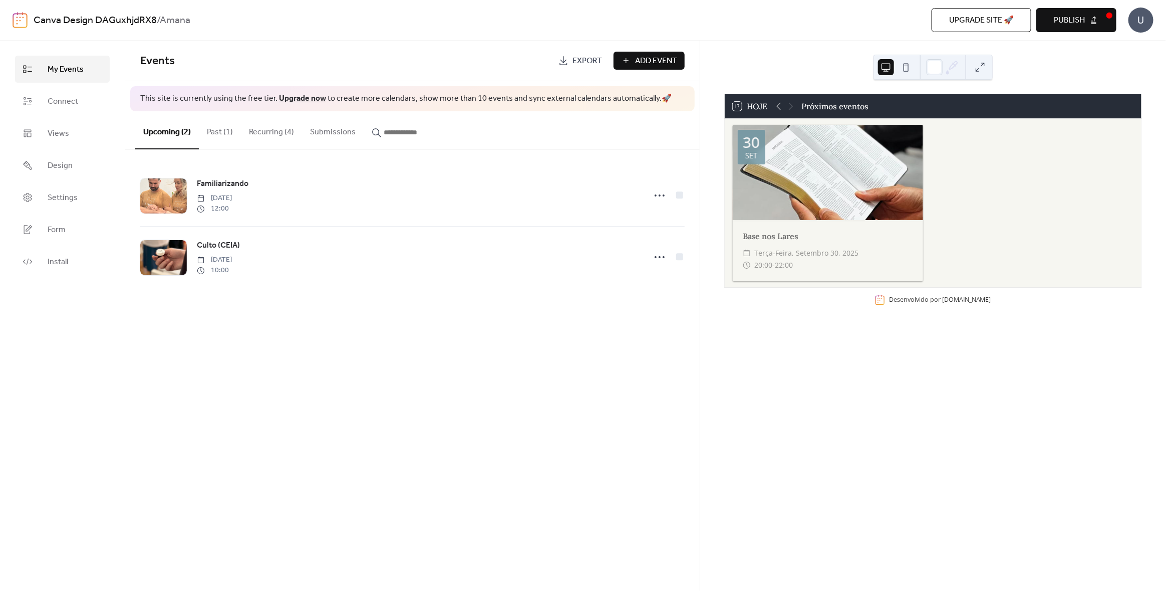
click at [791, 106] on div at bounding box center [785, 106] width 24 height 12
click at [786, 106] on div at bounding box center [785, 106] width 24 height 12
click at [785, 106] on div at bounding box center [785, 106] width 24 height 12
click at [778, 106] on icon at bounding box center [779, 106] width 12 height 12
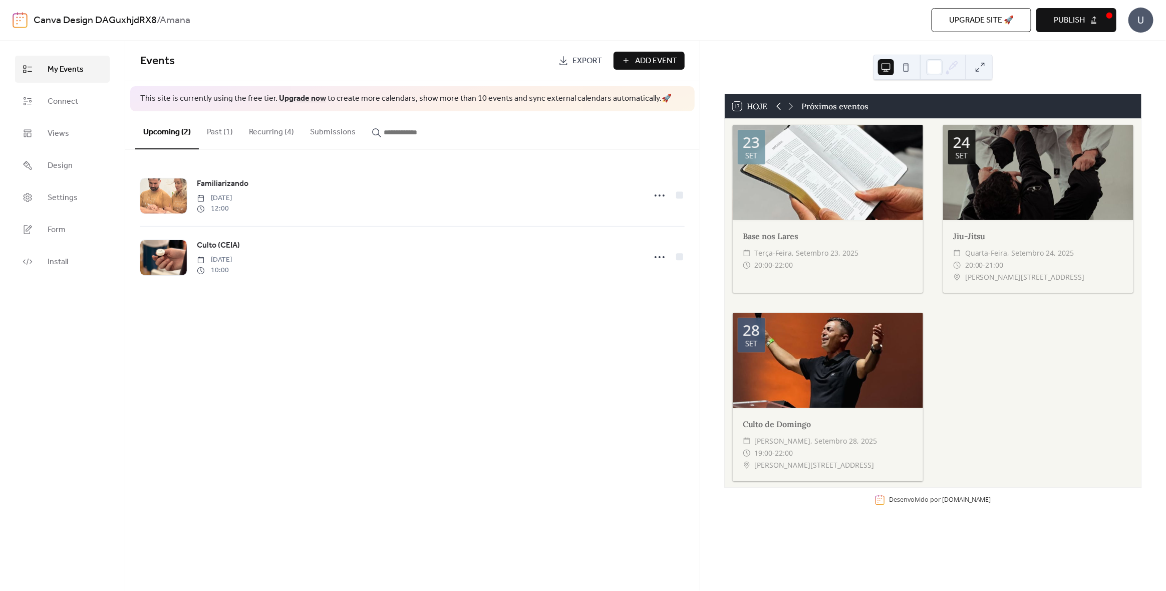
click at [778, 106] on icon at bounding box center [779, 106] width 12 height 12
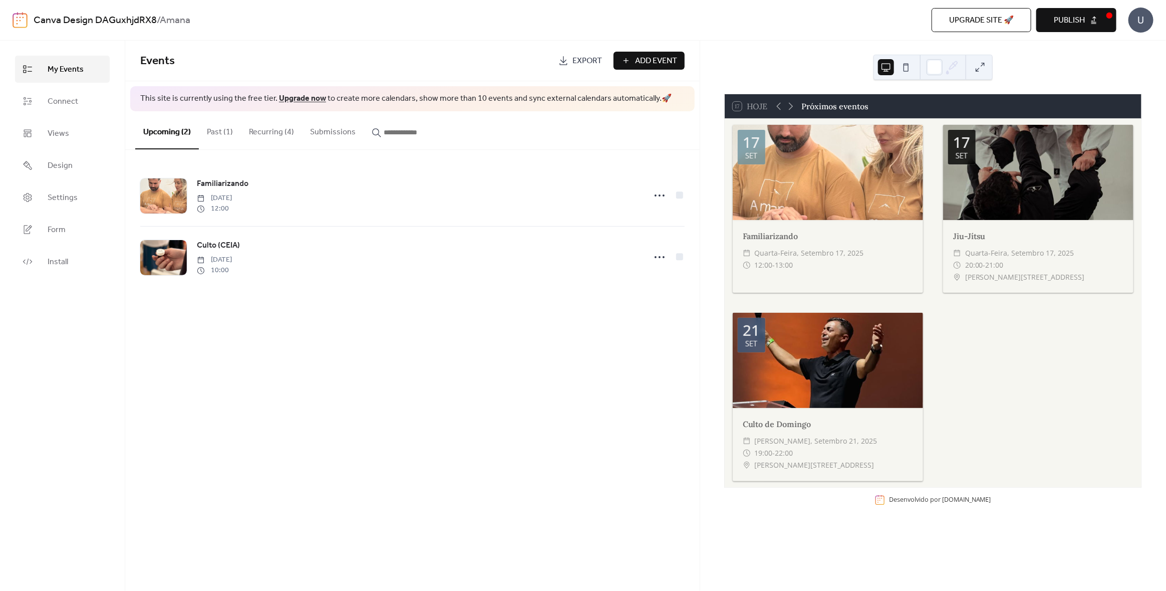
click at [272, 127] on button "Recurring (4)" at bounding box center [271, 129] width 61 height 37
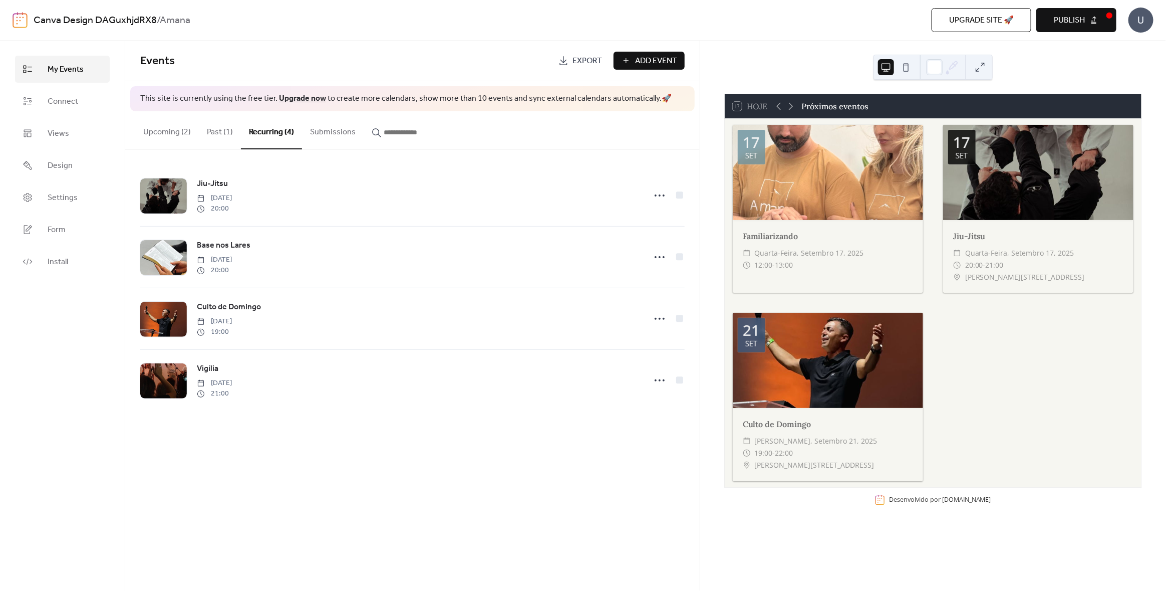
click at [320, 134] on button "Submissions" at bounding box center [333, 129] width 62 height 37
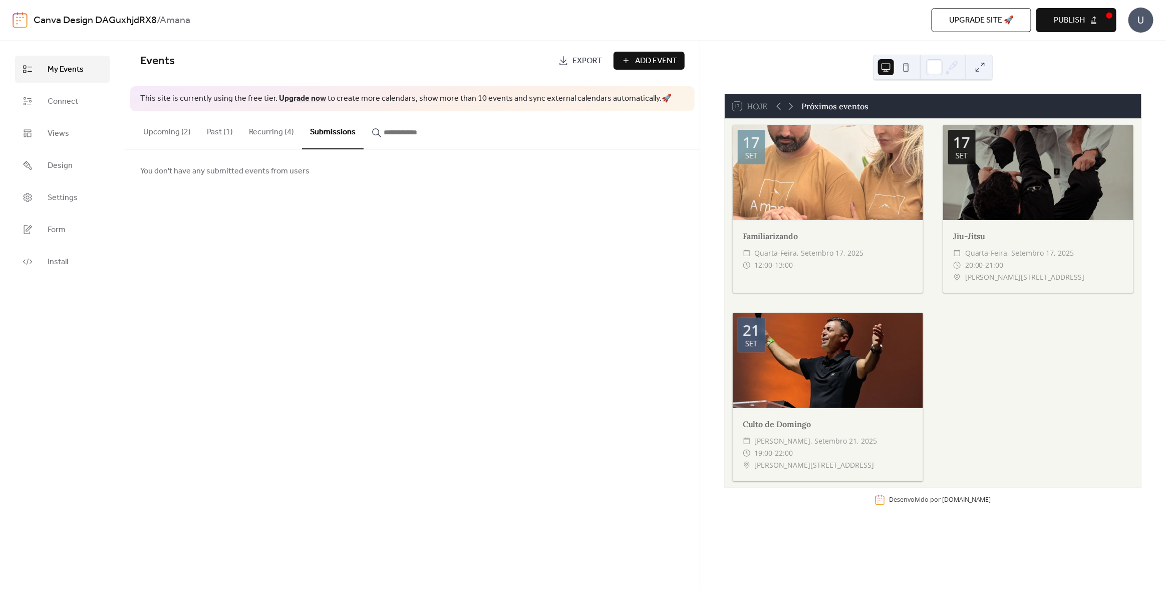
click at [1078, 16] on span "Publish" at bounding box center [1069, 21] width 31 height 12
